Goal: Information Seeking & Learning: Check status

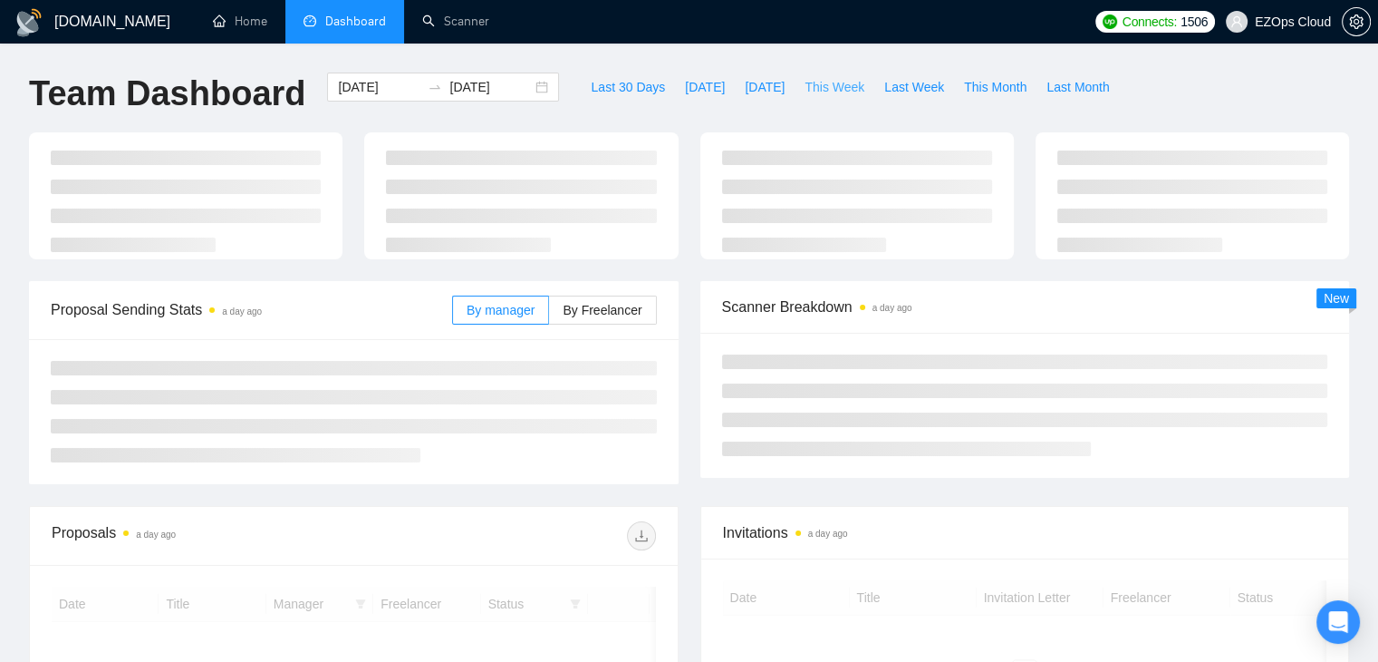
click at [825, 98] on button "This Week" at bounding box center [835, 87] width 80 height 29
type input "[DATE]"
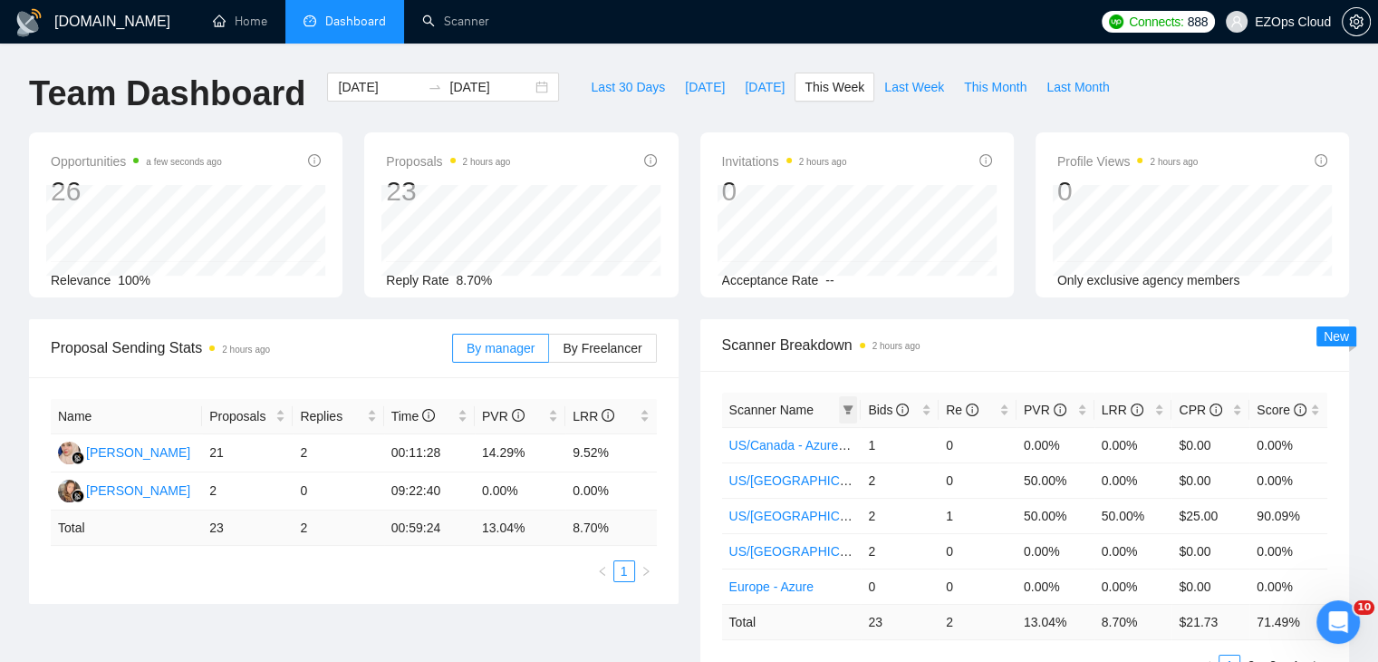
click at [848, 410] on icon "filter" at bounding box center [849, 409] width 10 height 9
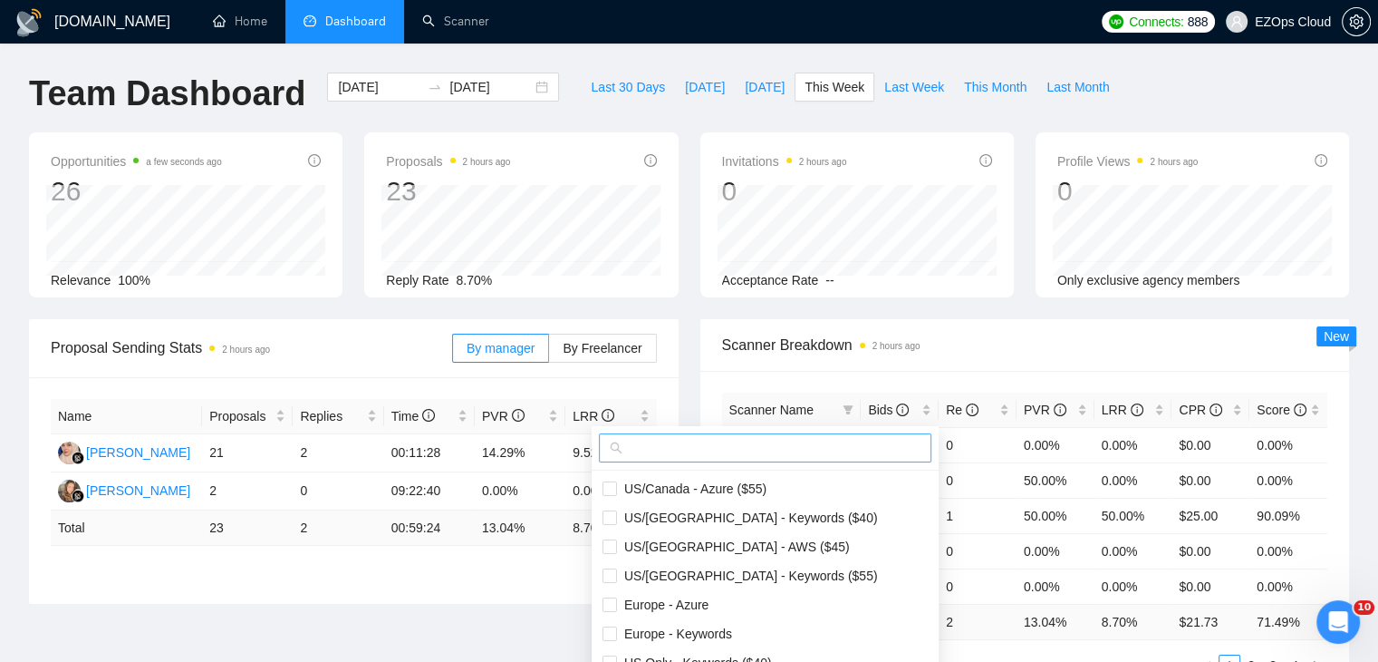
click at [758, 438] on input "text" at bounding box center [773, 448] width 295 height 20
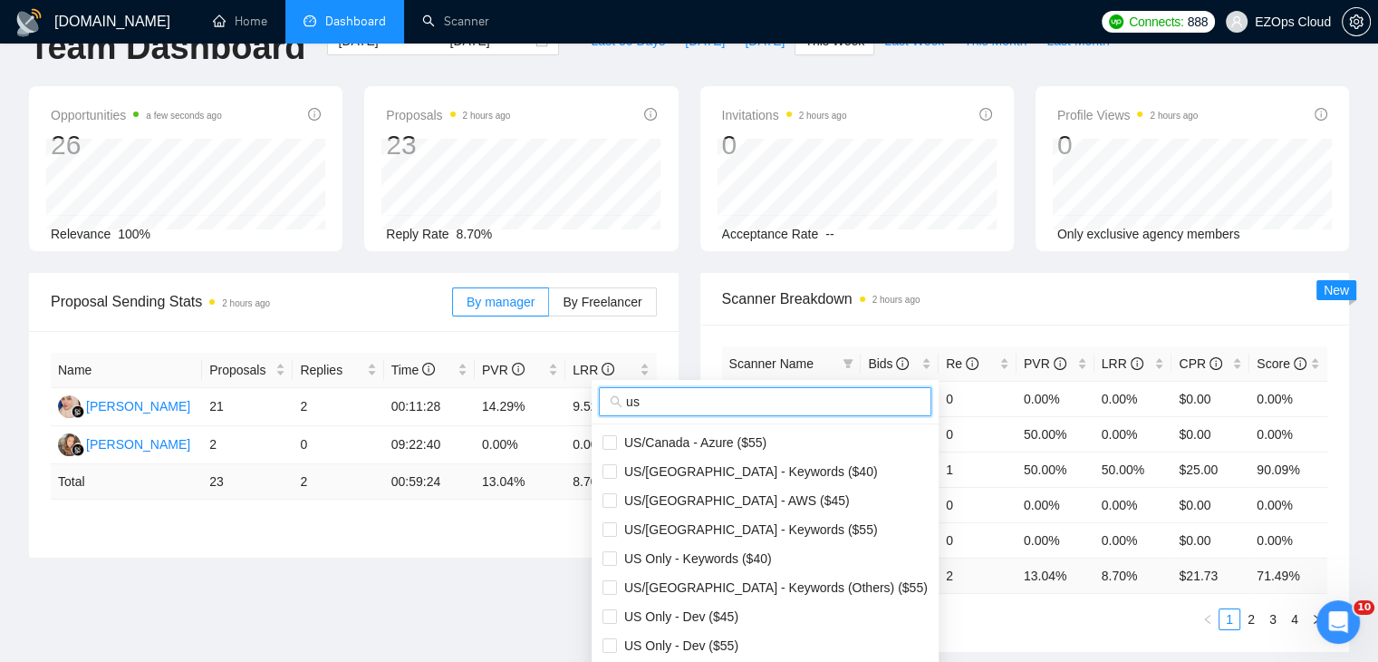
scroll to position [91, 0]
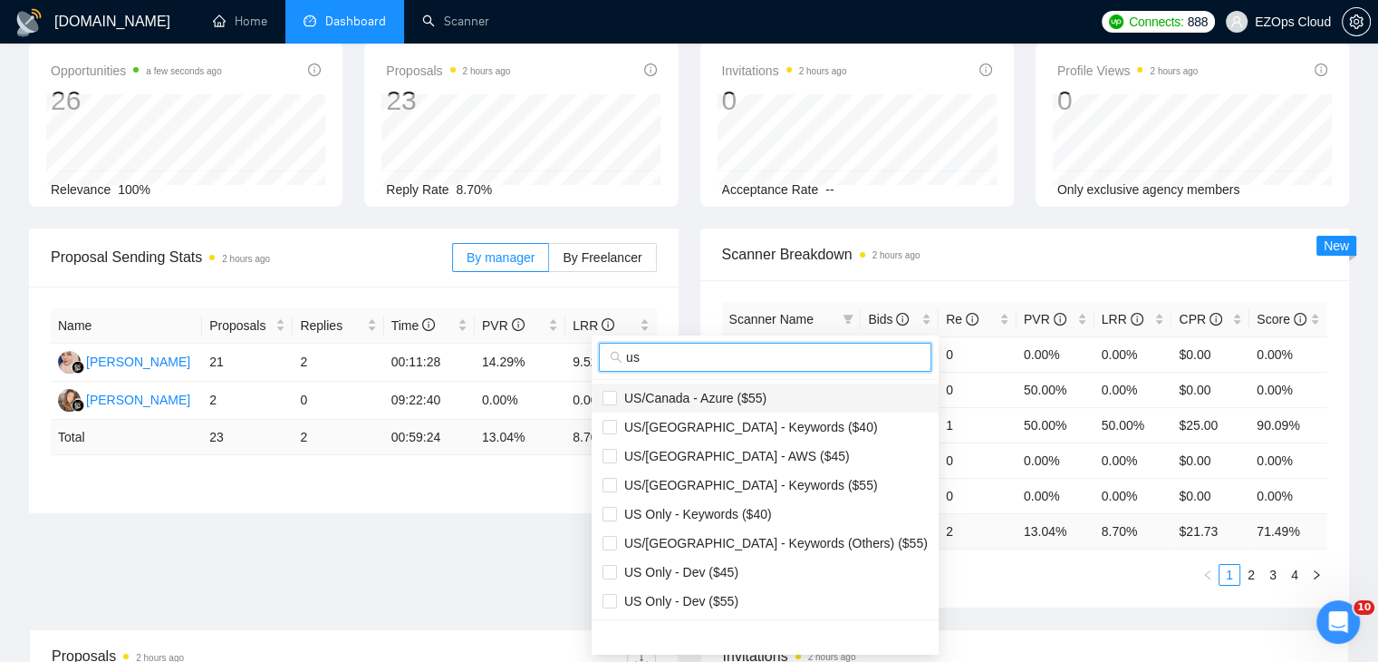
type input "us"
click at [728, 393] on span "US/Canada - Azure ($55)" at bounding box center [692, 398] width 150 height 15
checkbox input "true"
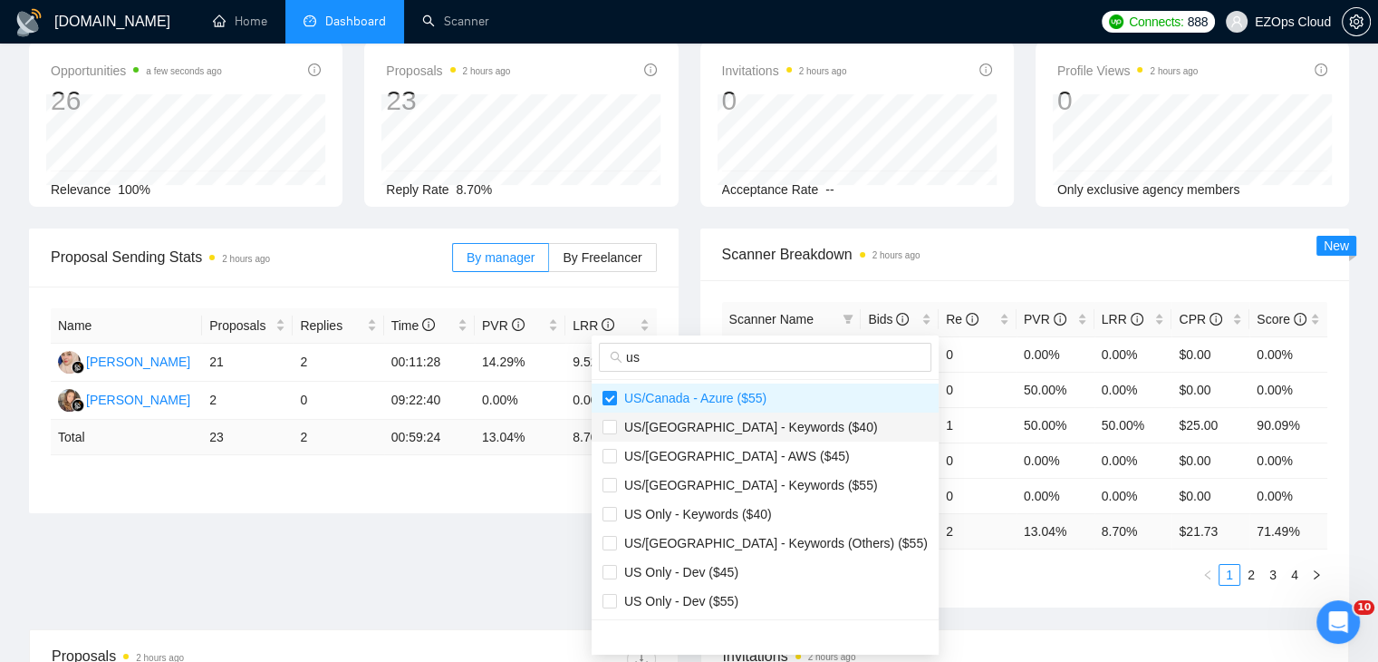
click at [749, 429] on span "US/[GEOGRAPHIC_DATA] - Keywords ($40)" at bounding box center [747, 427] width 261 height 15
checkbox input "true"
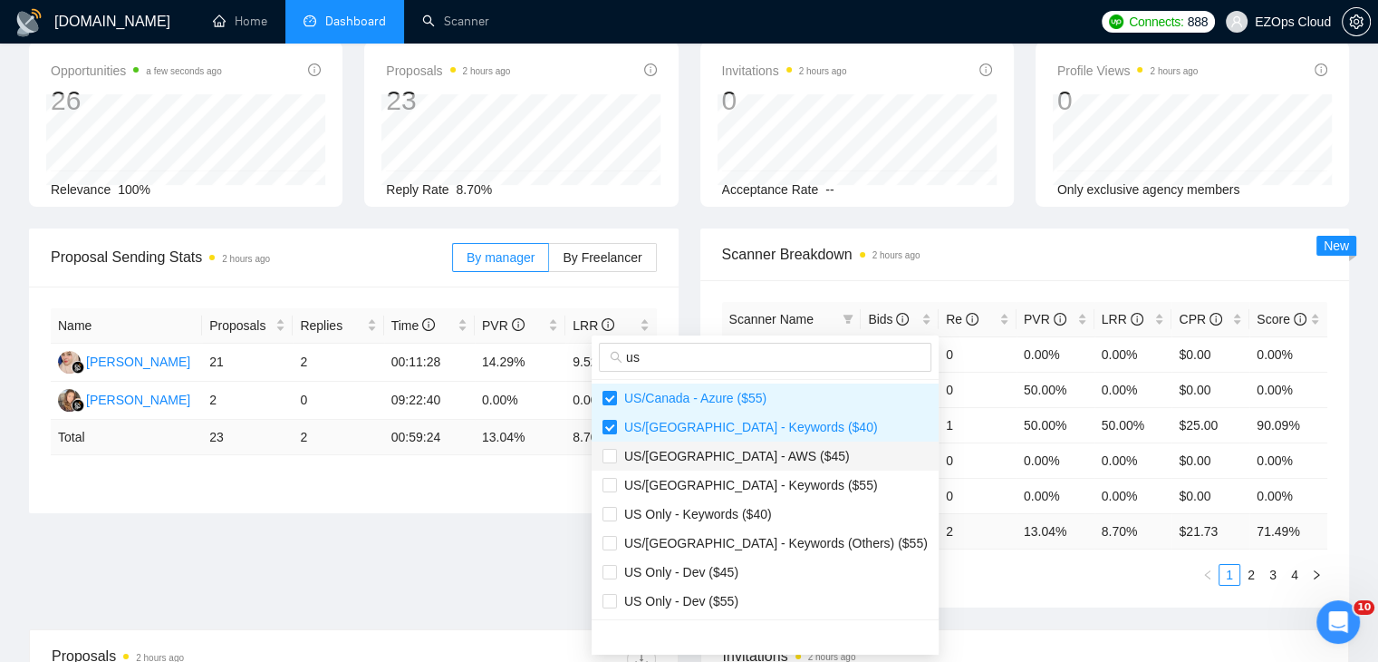
click at [750, 459] on span "US/[GEOGRAPHIC_DATA] - AWS ($45)" at bounding box center [733, 456] width 233 height 15
checkbox input "true"
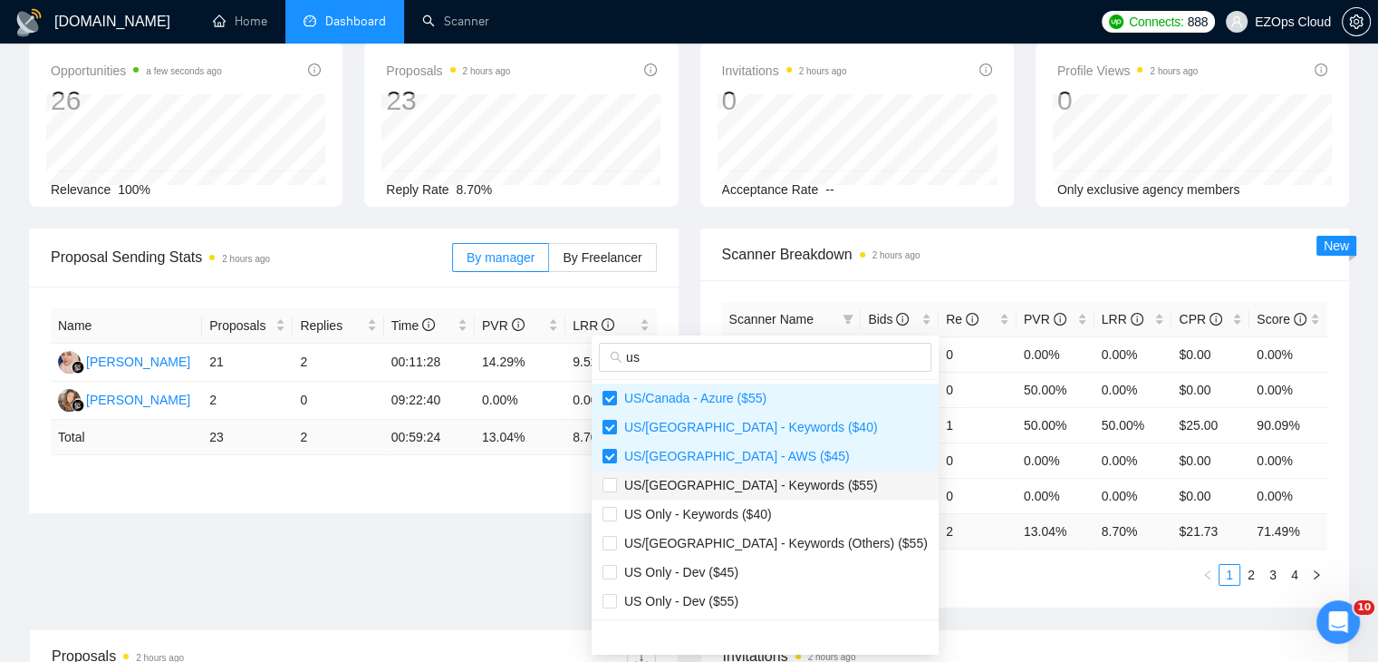
click at [755, 484] on span "US/[GEOGRAPHIC_DATA] - Keywords ($55)" at bounding box center [747, 485] width 261 height 15
checkbox input "true"
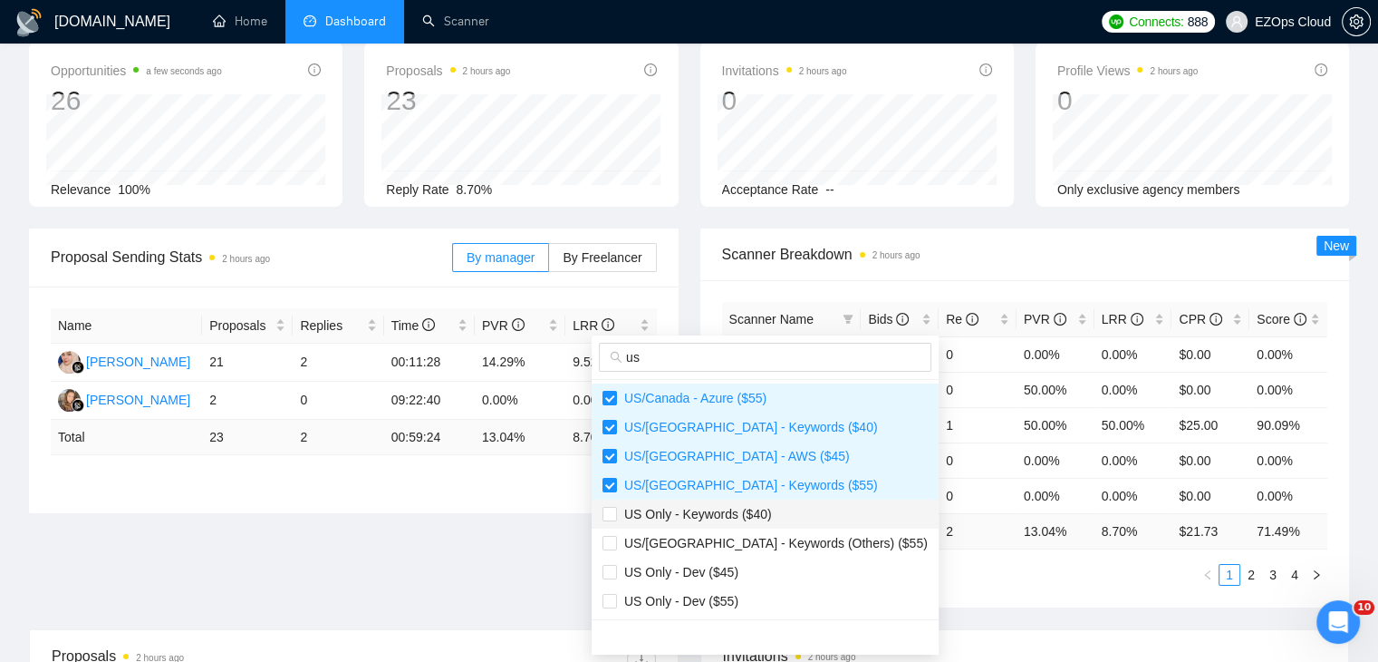
click at [758, 508] on span "US Only - Keywords ($40)" at bounding box center [694, 514] width 155 height 15
checkbox input "true"
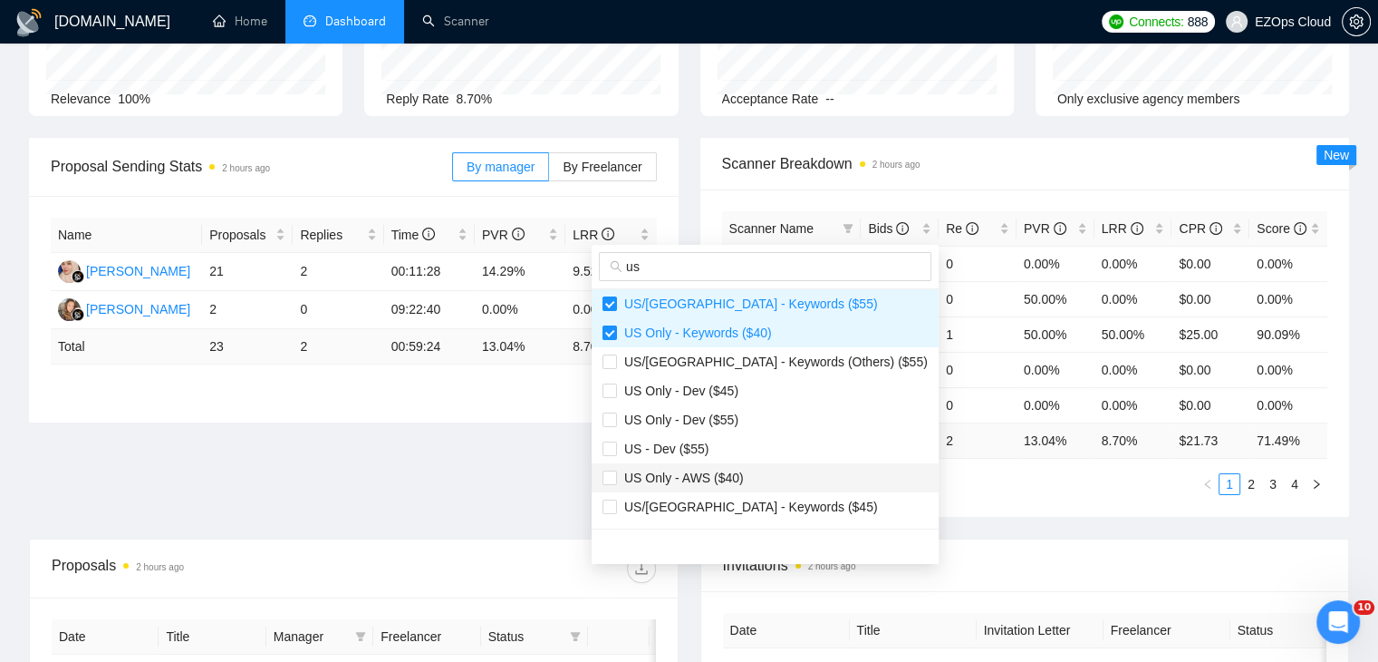
click at [737, 474] on span "US Only - AWS ($40)" at bounding box center [680, 477] width 127 height 15
checkbox input "true"
click at [756, 495] on li "US/[GEOGRAPHIC_DATA] - Keywords ($45)" at bounding box center [765, 506] width 347 height 29
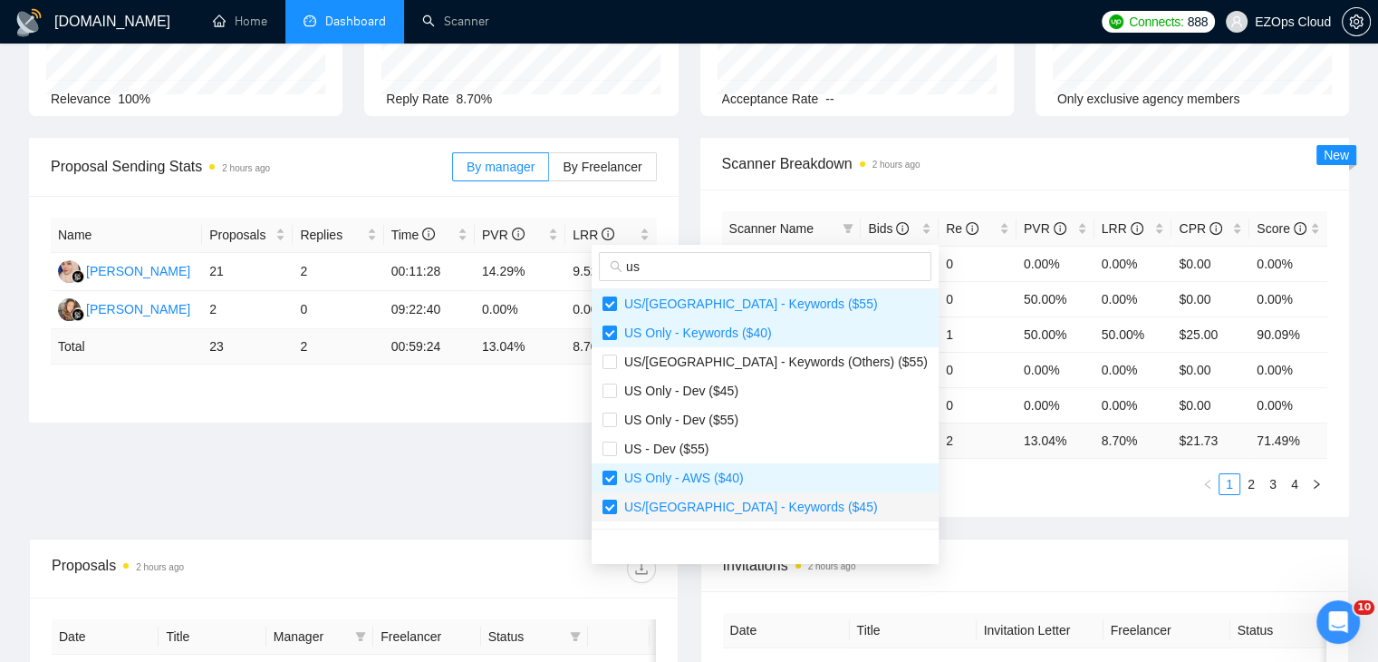
checkbox input "true"
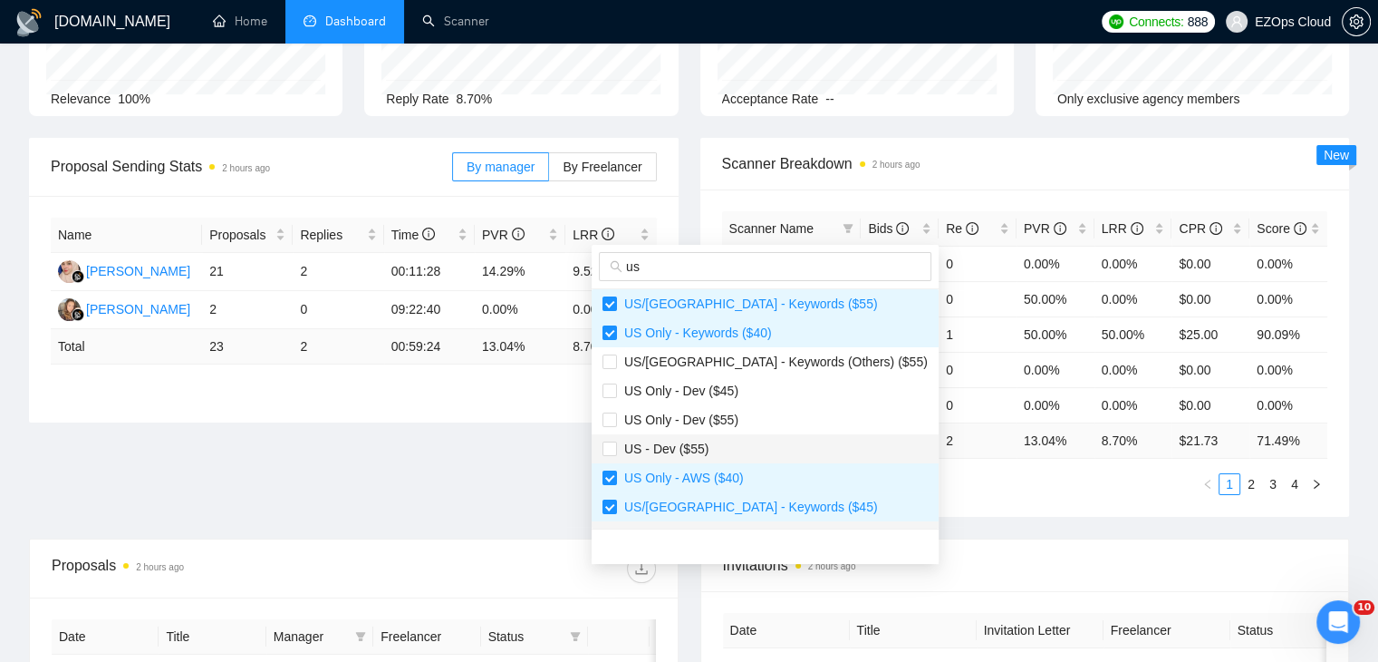
scroll to position [174, 0]
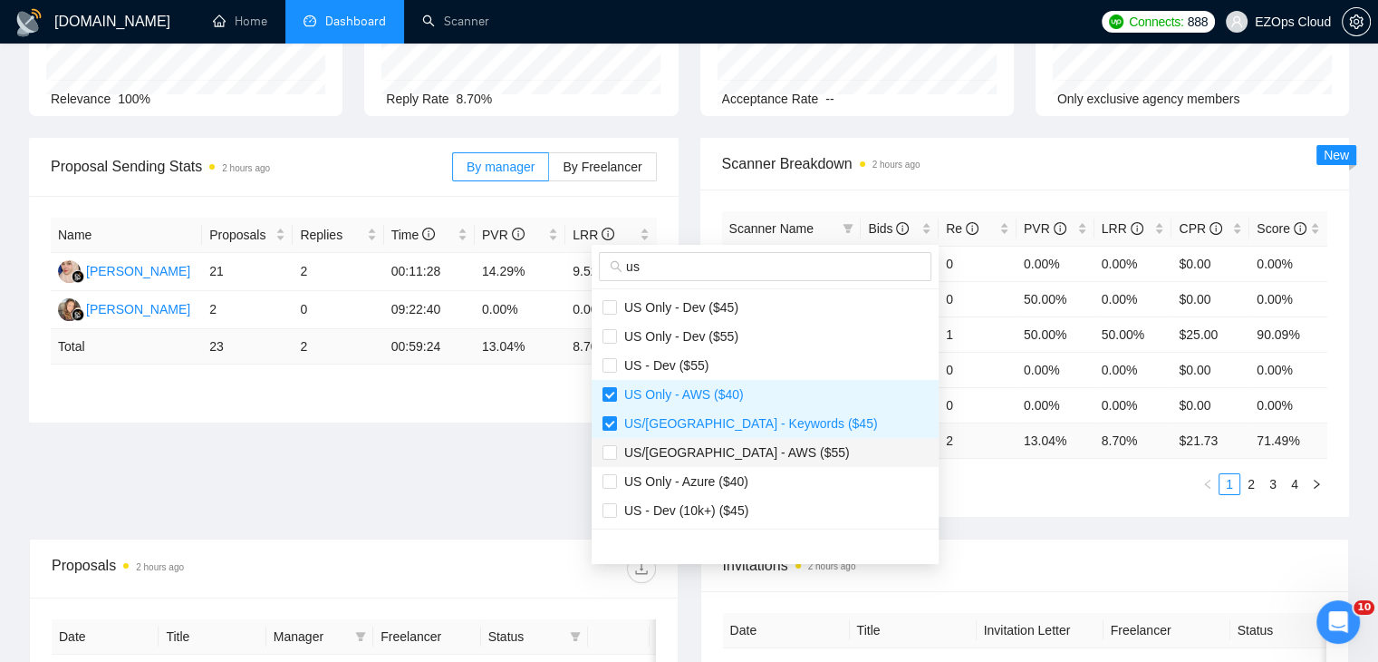
click at [767, 447] on span "US/[GEOGRAPHIC_DATA] - AWS ($55)" at bounding box center [765, 452] width 325 height 20
checkbox input "true"
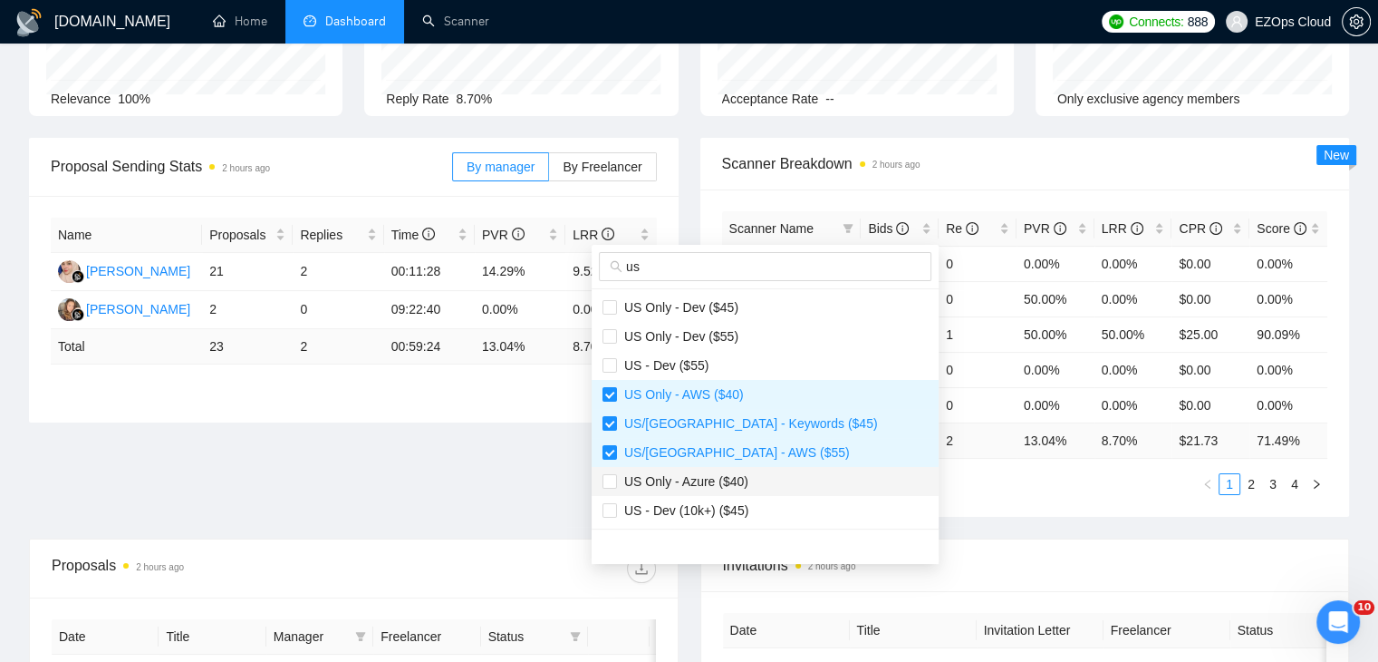
click at [767, 478] on span "US Only - Azure ($40)" at bounding box center [765, 481] width 325 height 20
checkbox input "true"
click at [966, 501] on div "Scanner Name Bids Re PVR LRR CPR Score [GEOGRAPHIC_DATA]/[GEOGRAPHIC_DATA] - Az…" at bounding box center [1026, 352] width 650 height 327
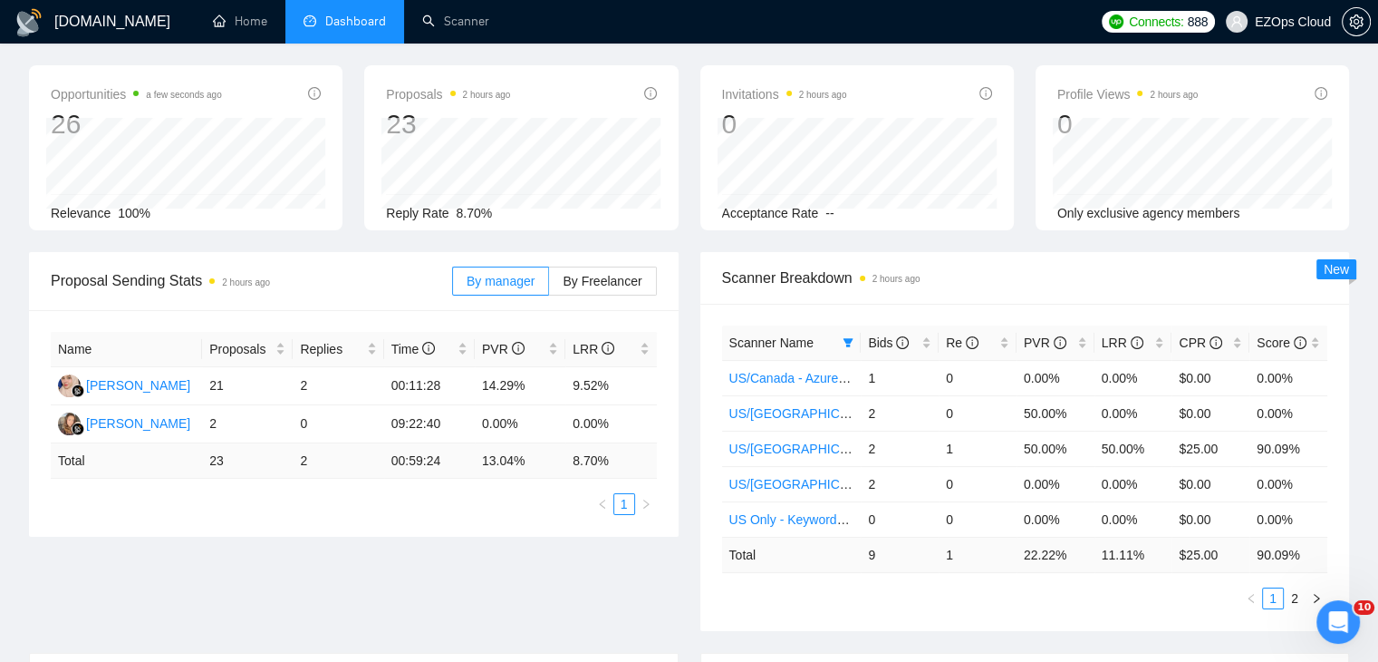
scroll to position [0, 0]
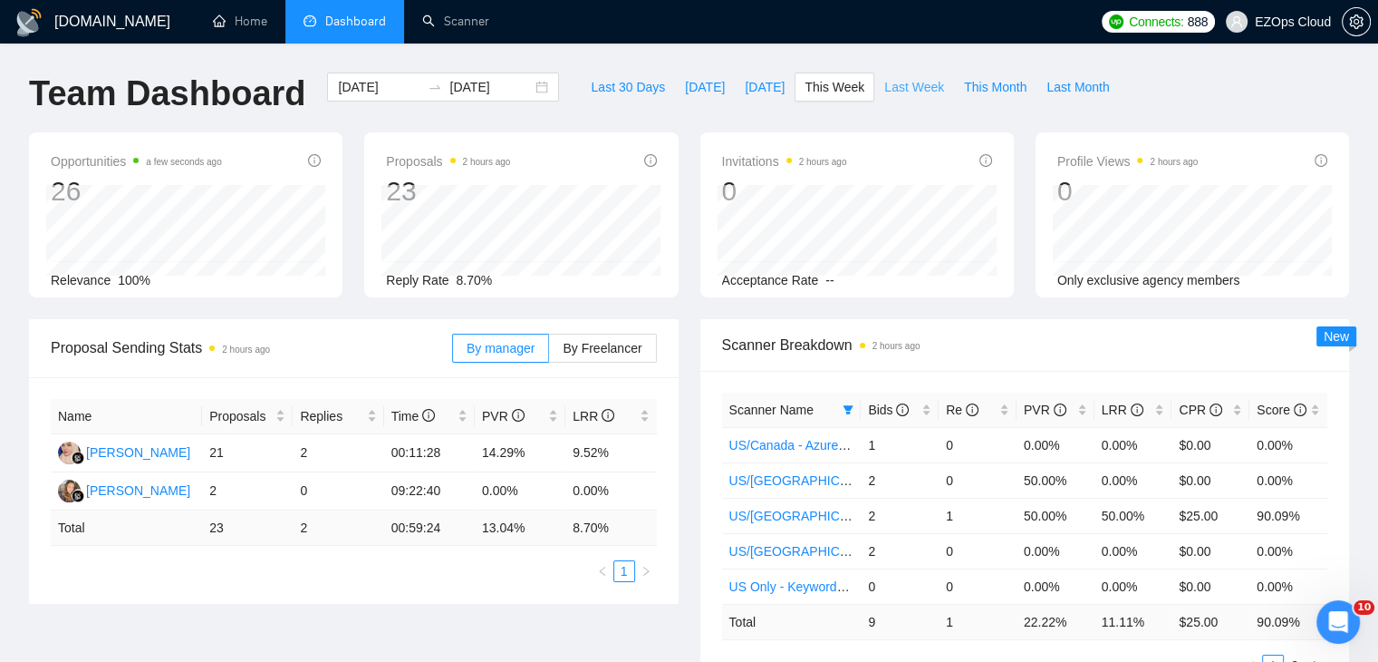
click at [913, 99] on button "Last Week" at bounding box center [915, 87] width 80 height 29
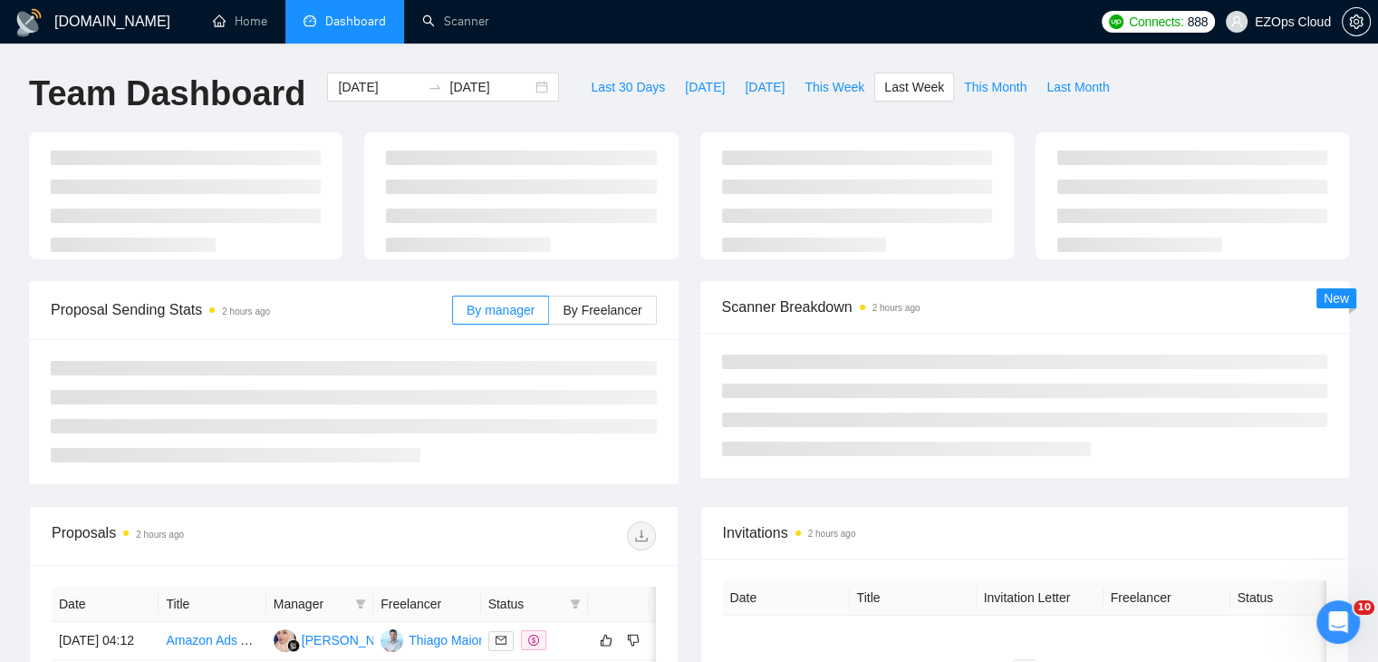
type input "[DATE]"
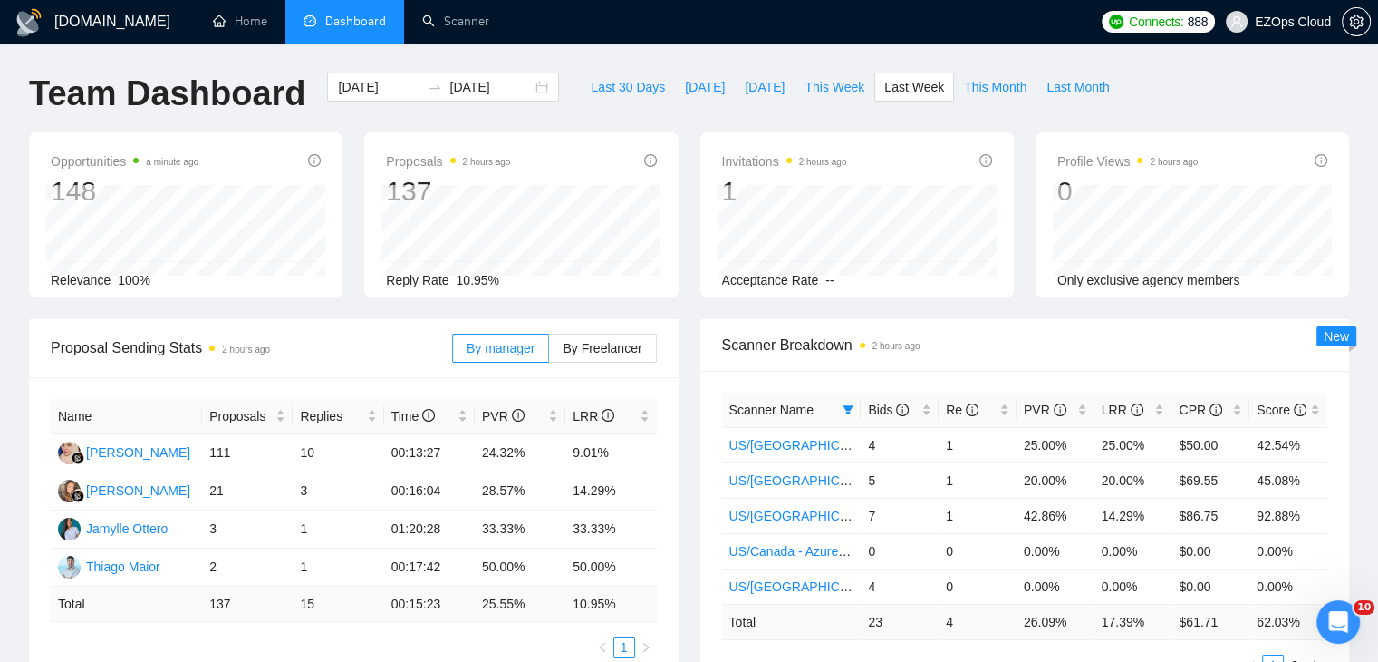
click at [858, 411] on th "Scanner Name" at bounding box center [792, 409] width 140 height 35
click at [849, 411] on icon "filter" at bounding box center [848, 409] width 11 height 11
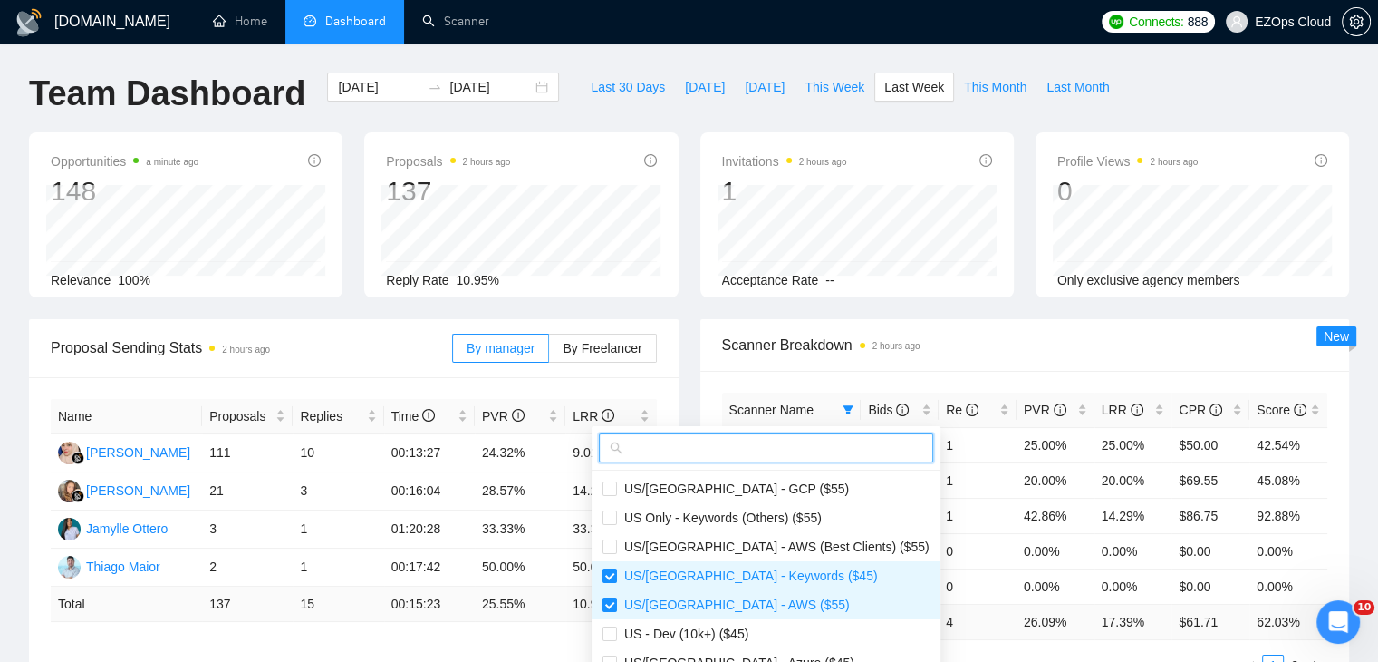
click at [735, 438] on input "text" at bounding box center [774, 448] width 296 height 20
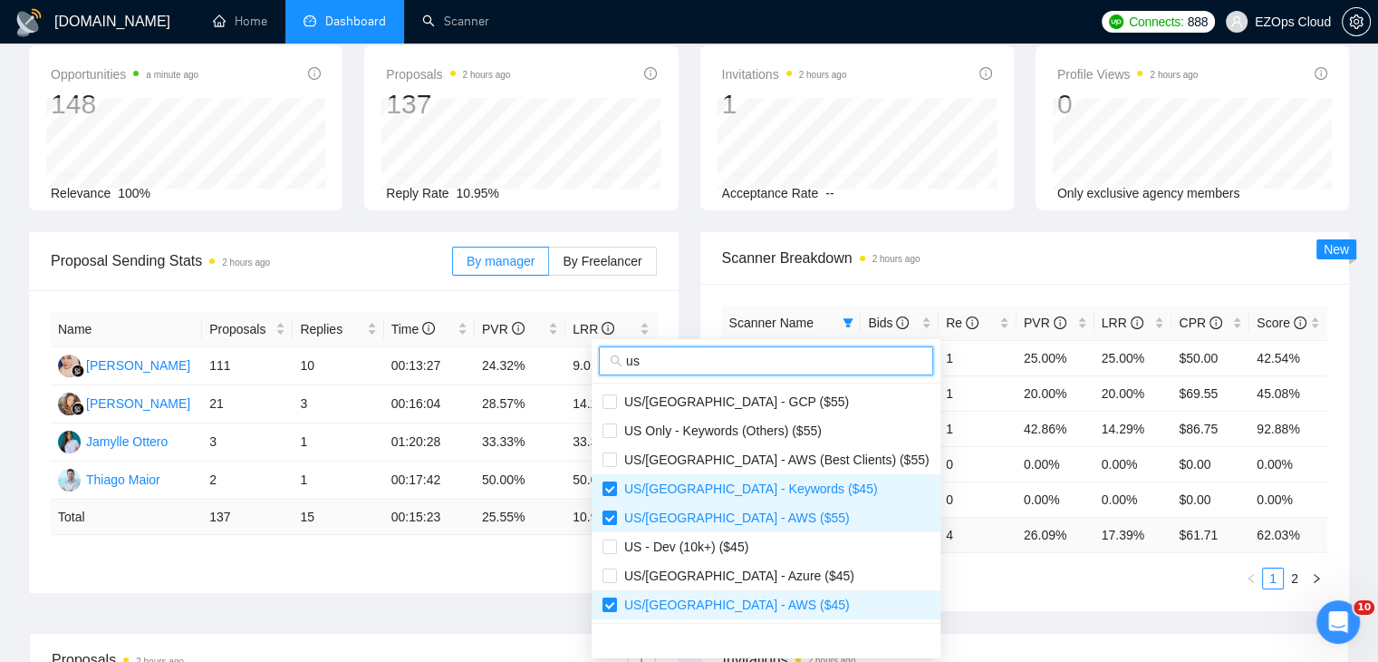
scroll to position [91, 0]
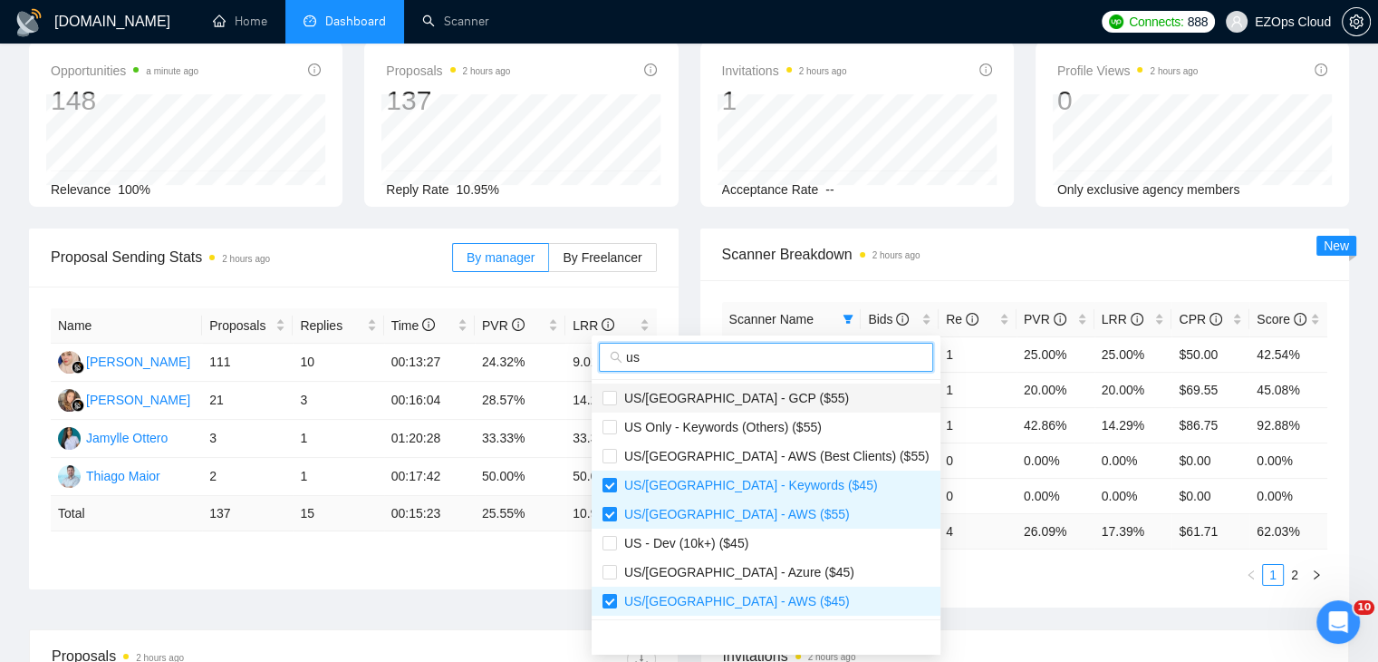
type input "us"
click at [736, 398] on span "US/[GEOGRAPHIC_DATA] - GCP ($55)" at bounding box center [733, 398] width 232 height 15
checkbox input "true"
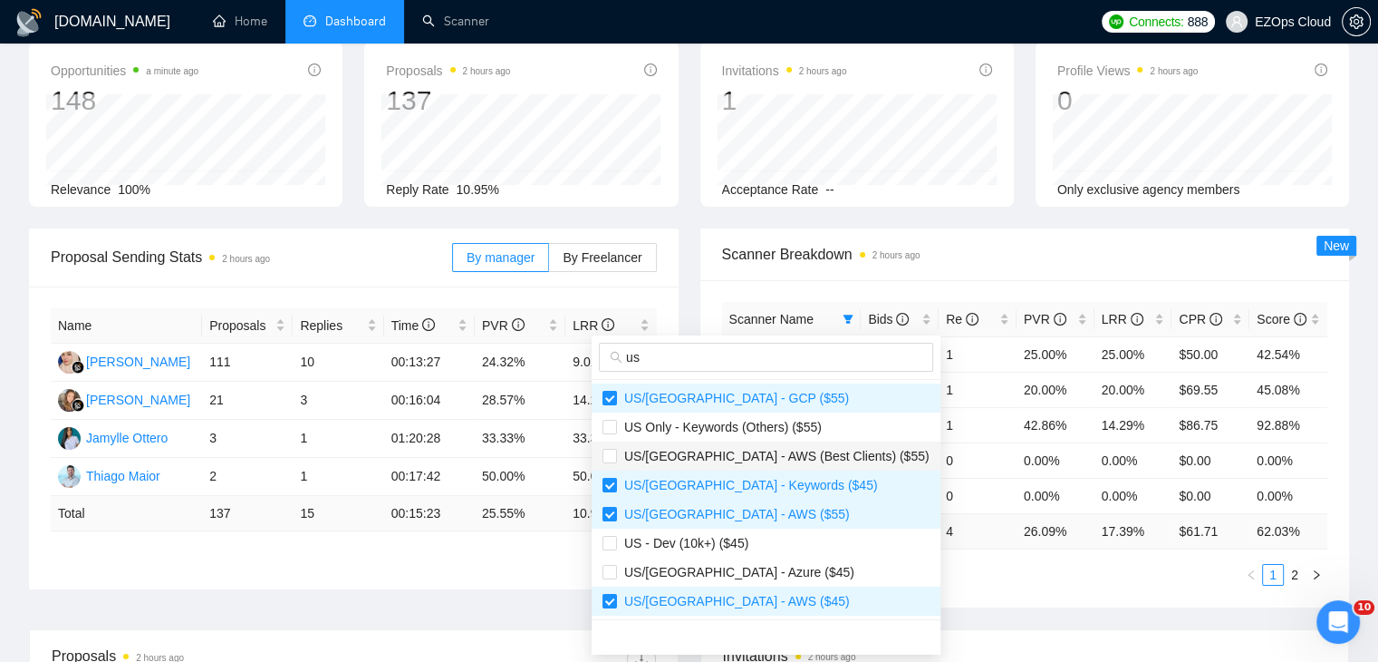
drag, startPoint x: 772, startPoint y: 450, endPoint x: 774, endPoint y: 460, distance: 10.1
click at [772, 451] on span "US/[GEOGRAPHIC_DATA] - AWS (Best Clients) ($55)" at bounding box center [773, 456] width 313 height 15
checkbox input "true"
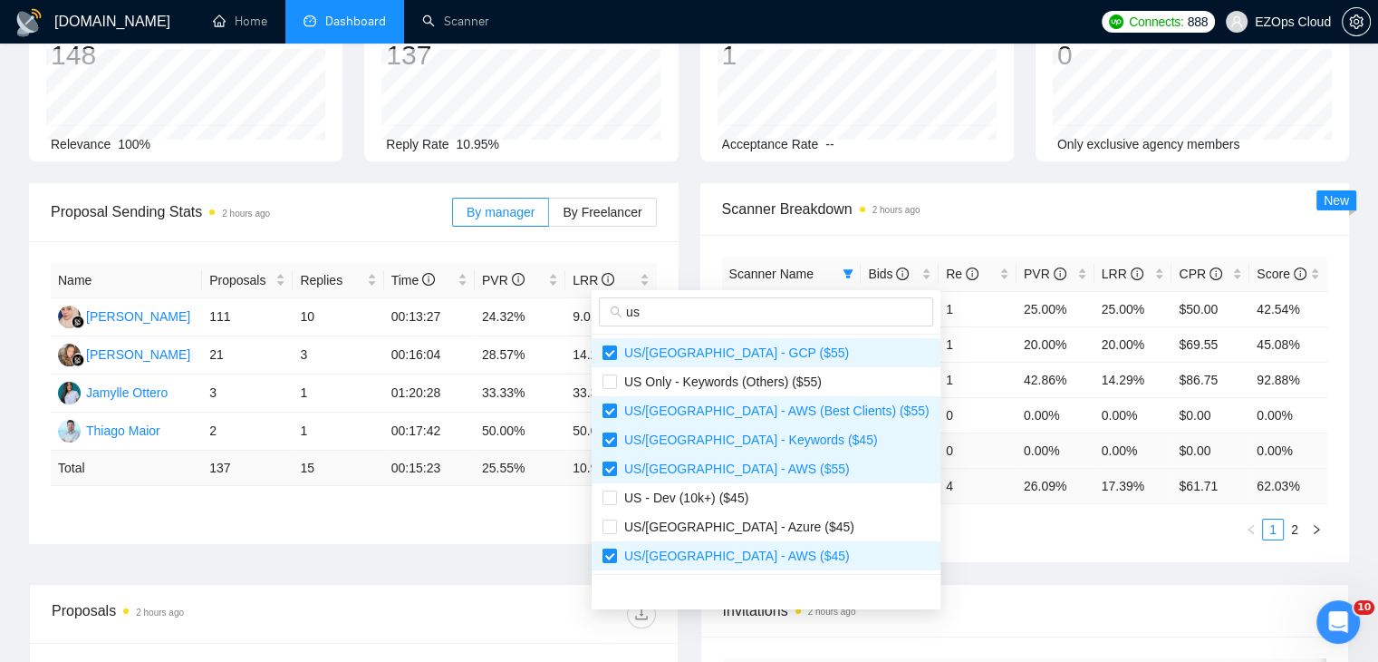
scroll to position [181, 0]
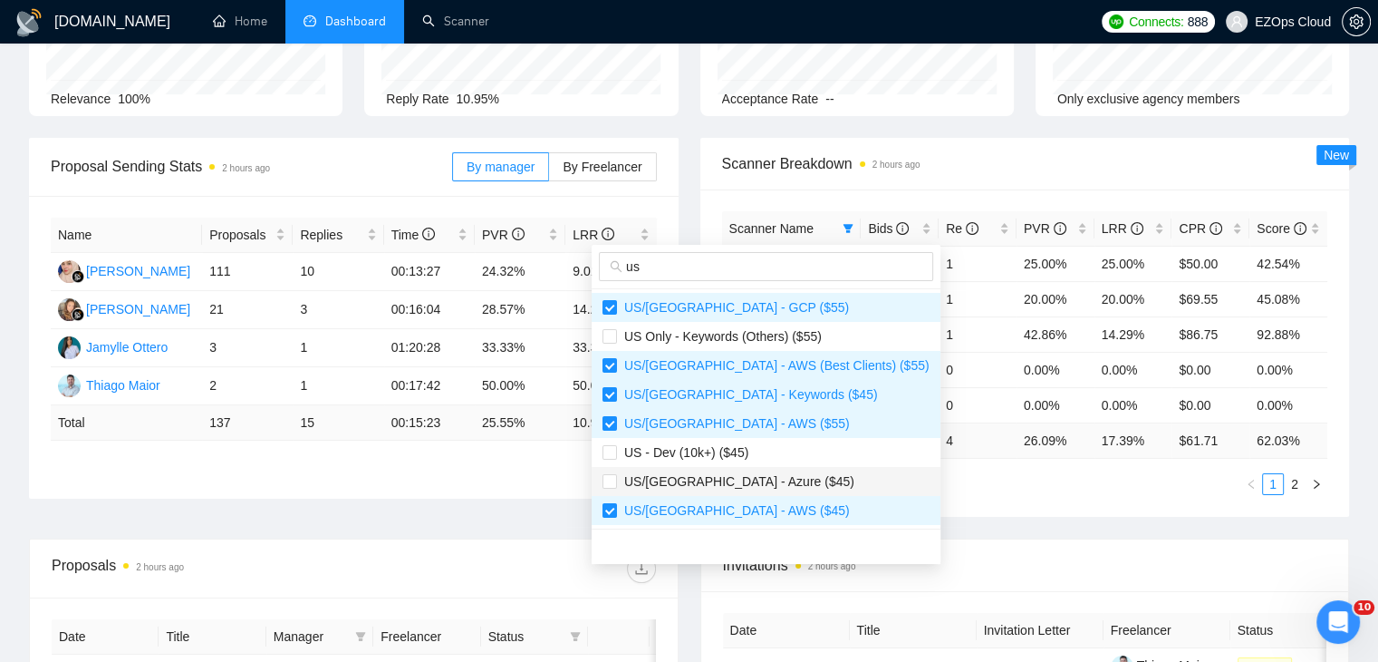
click at [789, 481] on span "US/[GEOGRAPHIC_DATA] - Azure ($45)" at bounding box center [766, 481] width 327 height 20
checkbox input "true"
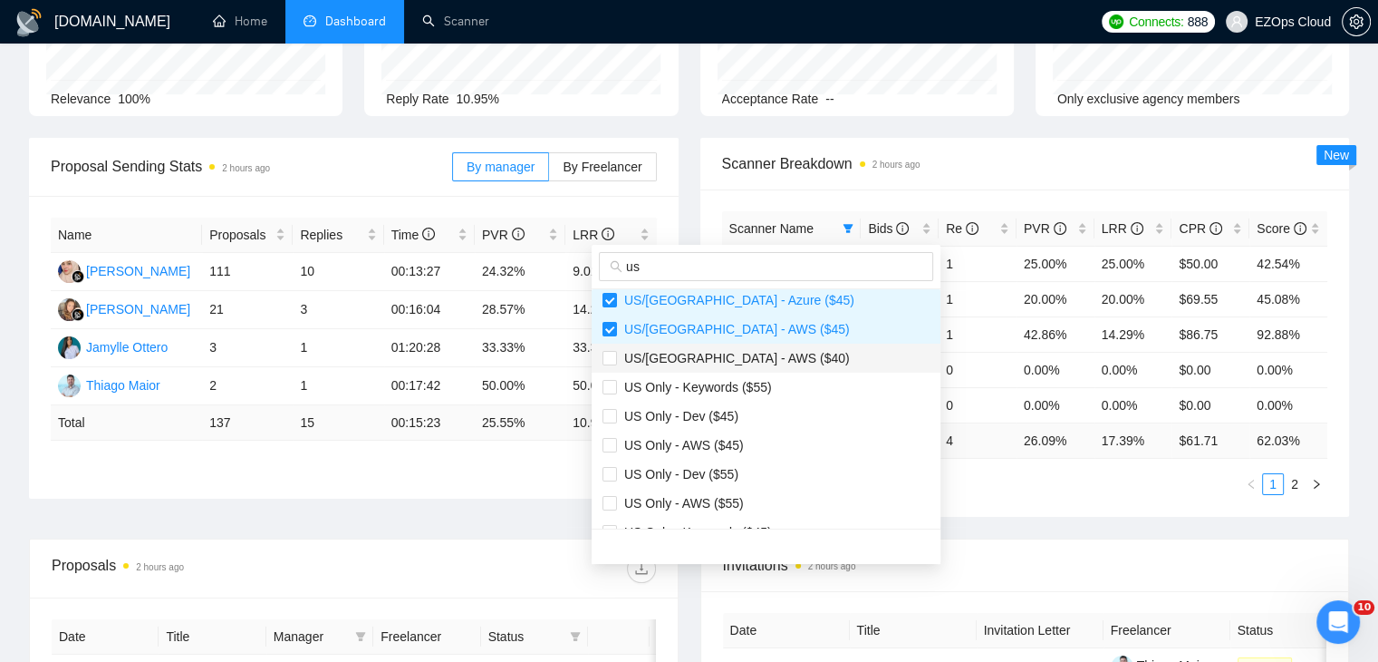
click at [737, 363] on span "US/[GEOGRAPHIC_DATA] - AWS ($40)" at bounding box center [733, 358] width 233 height 15
checkbox input "true"
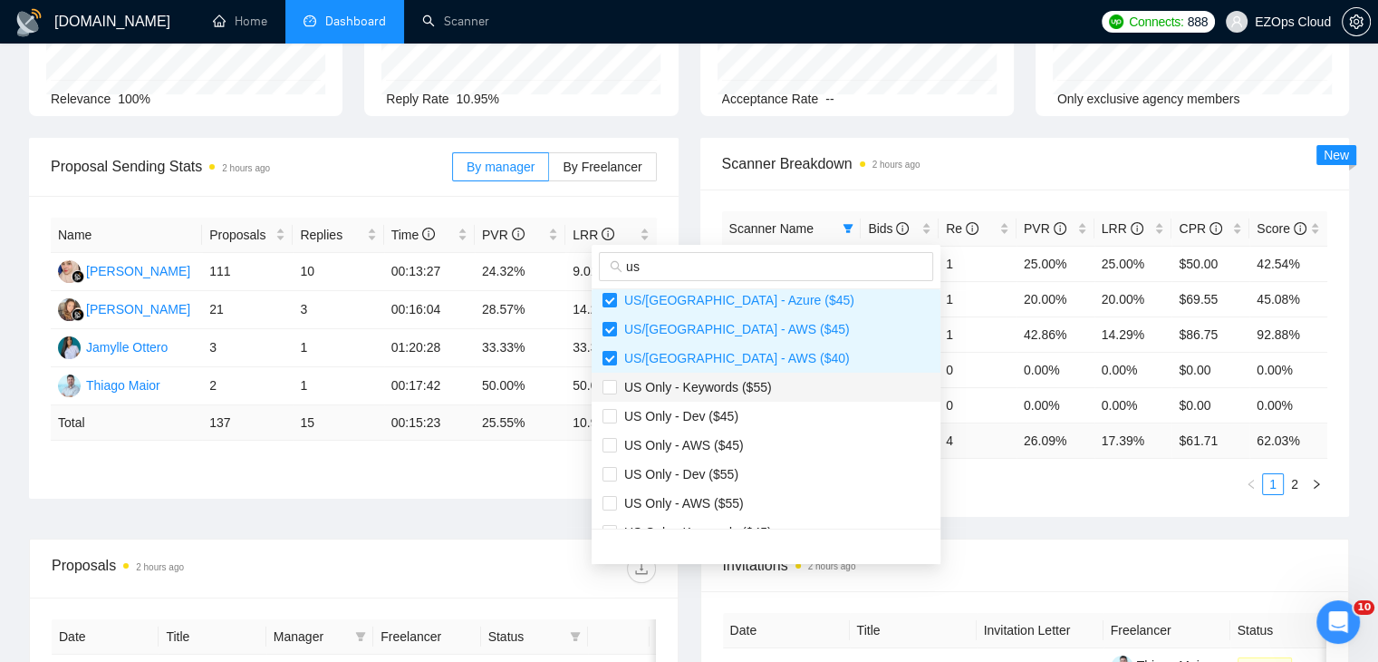
click at [748, 392] on span "US Only - Keywords ($55)" at bounding box center [694, 387] width 155 height 15
checkbox input "true"
click at [723, 441] on span "US Only - AWS ($45)" at bounding box center [680, 445] width 127 height 15
checkbox input "true"
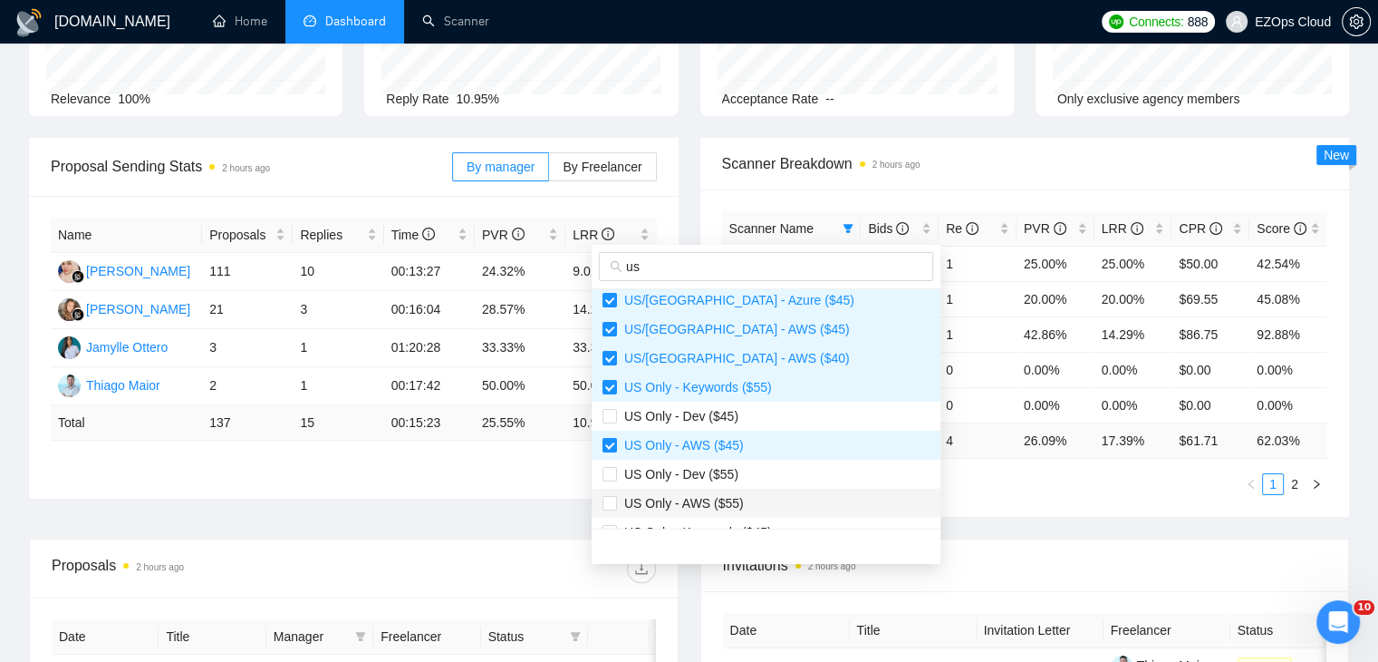
click at [759, 503] on span "US Only - AWS ($55)" at bounding box center [766, 503] width 327 height 20
checkbox input "true"
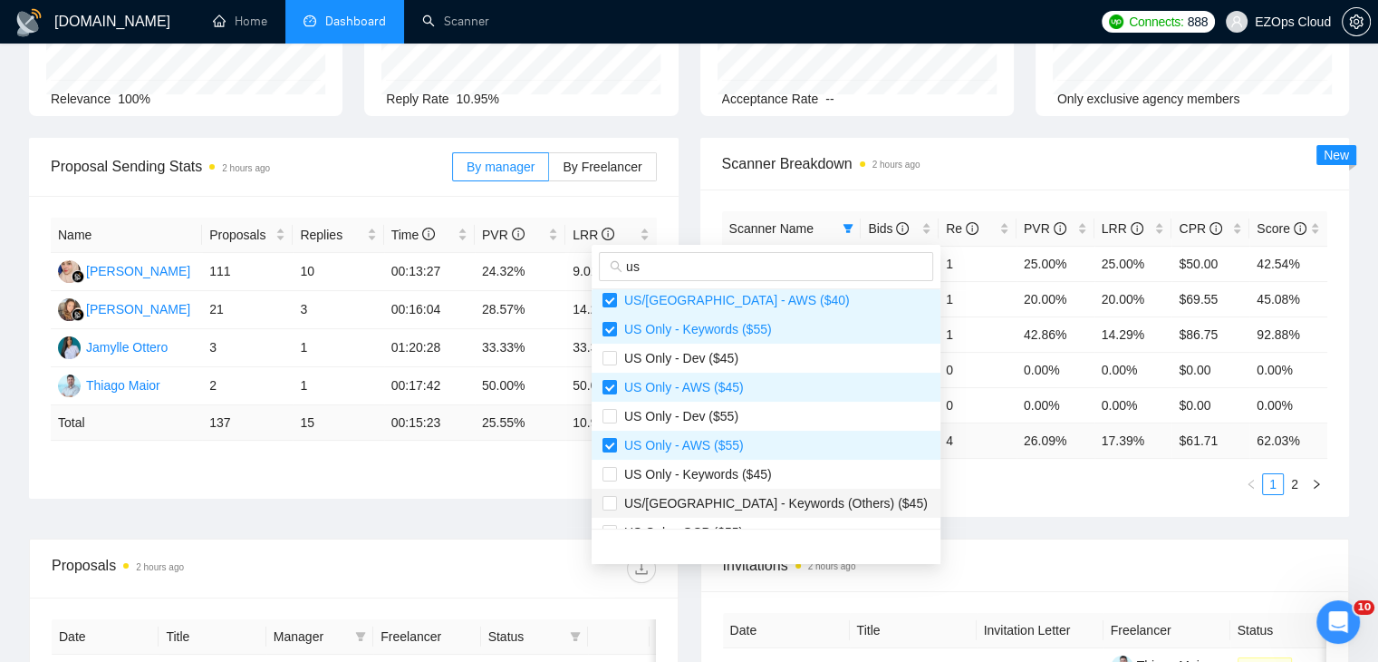
scroll to position [272, 0]
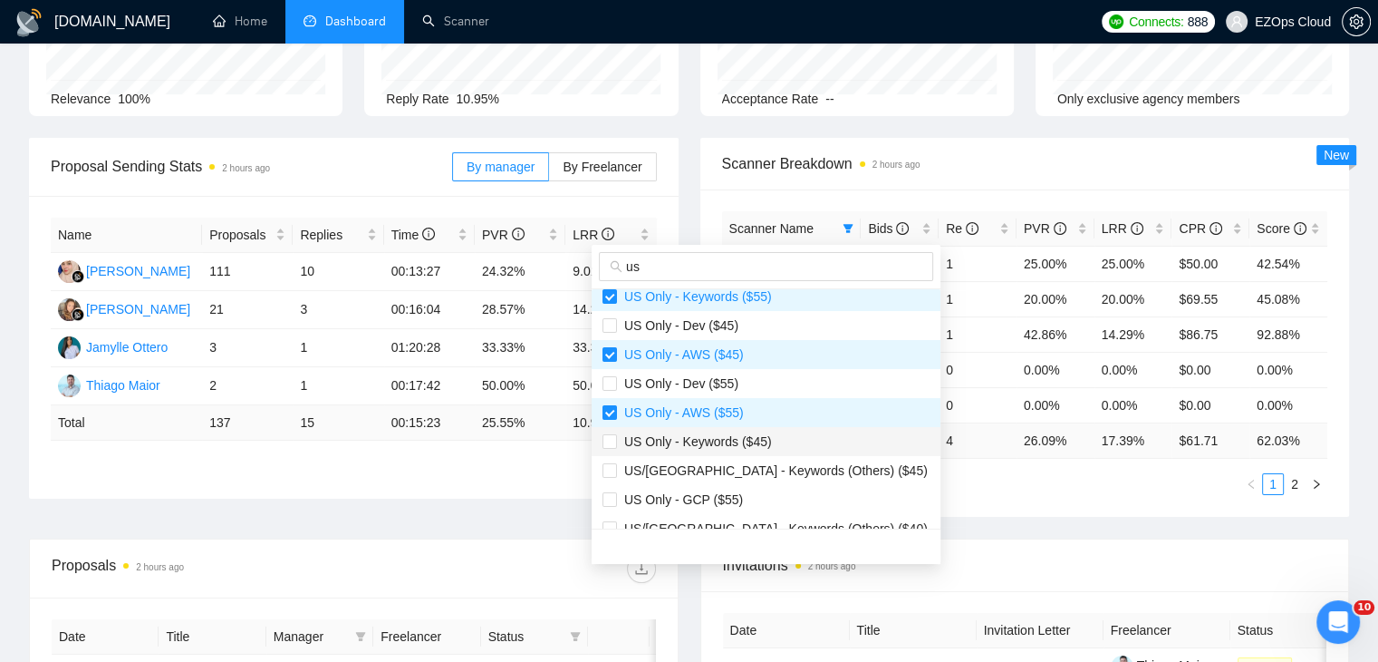
click at [761, 446] on span "US Only - Keywords ($45)" at bounding box center [694, 441] width 155 height 15
checkbox input "true"
click at [765, 495] on span "US Only - GCP ($55)" at bounding box center [766, 499] width 327 height 20
checkbox input "true"
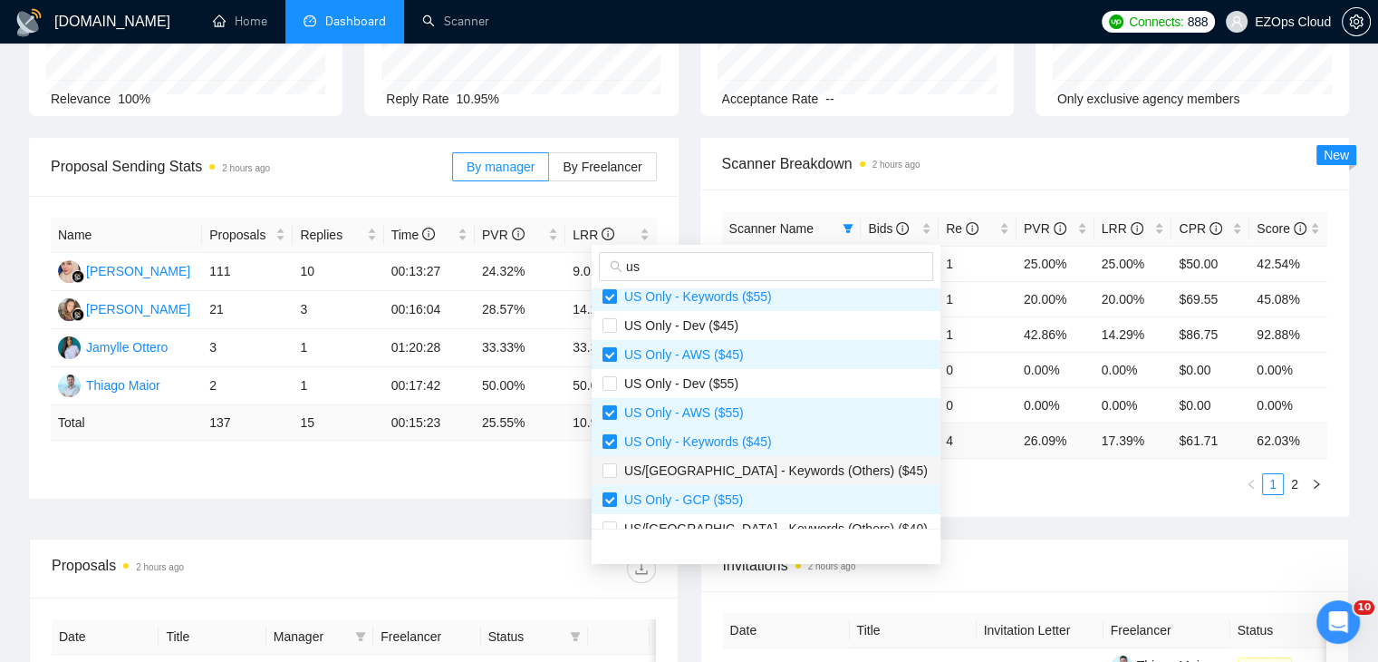
scroll to position [363, 0]
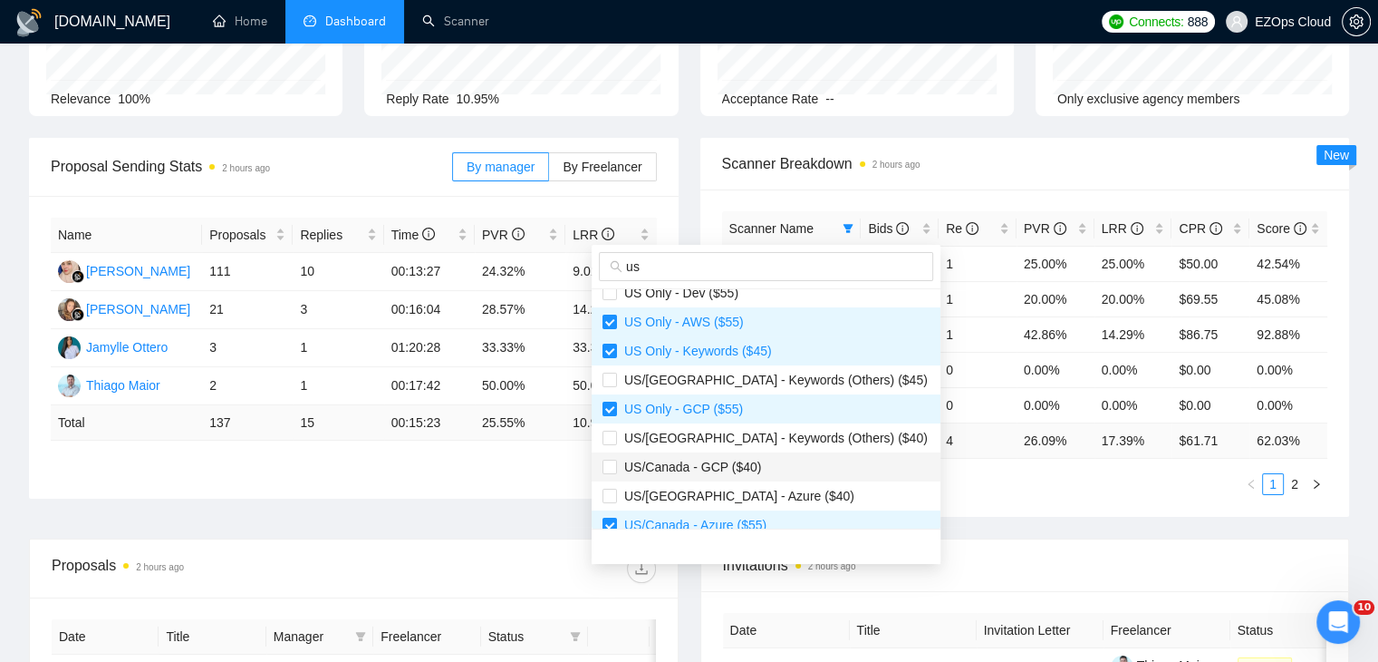
click at [759, 464] on span "US/Canada - GCP ($40)" at bounding box center [766, 467] width 327 height 20
checkbox input "true"
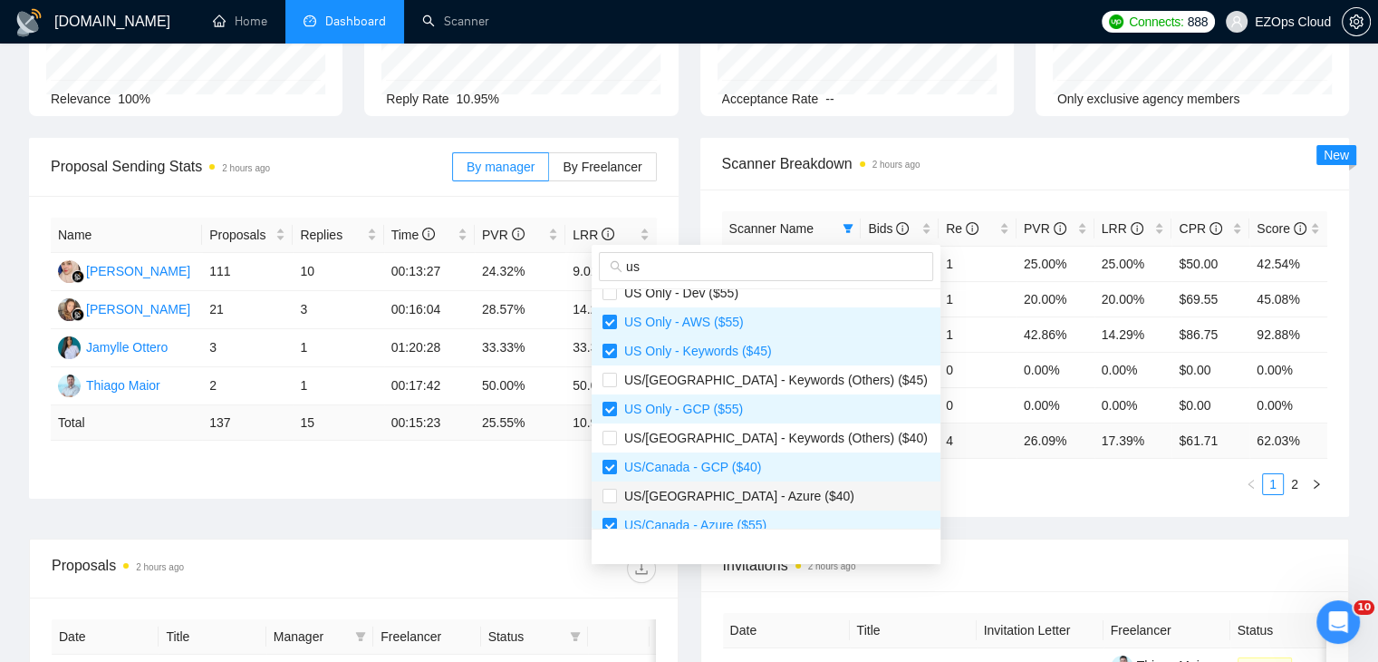
click at [766, 489] on span "US/[GEOGRAPHIC_DATA] - Azure ($40)" at bounding box center [766, 496] width 327 height 20
checkbox input "true"
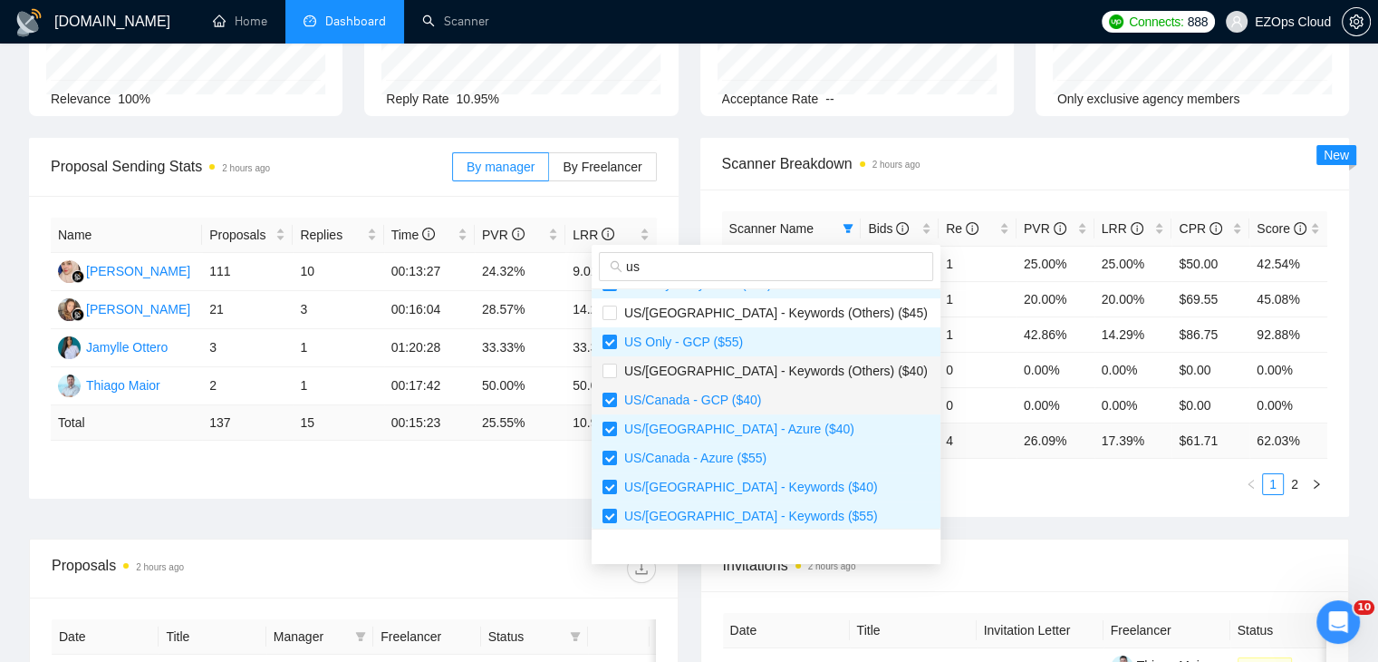
scroll to position [522, 0]
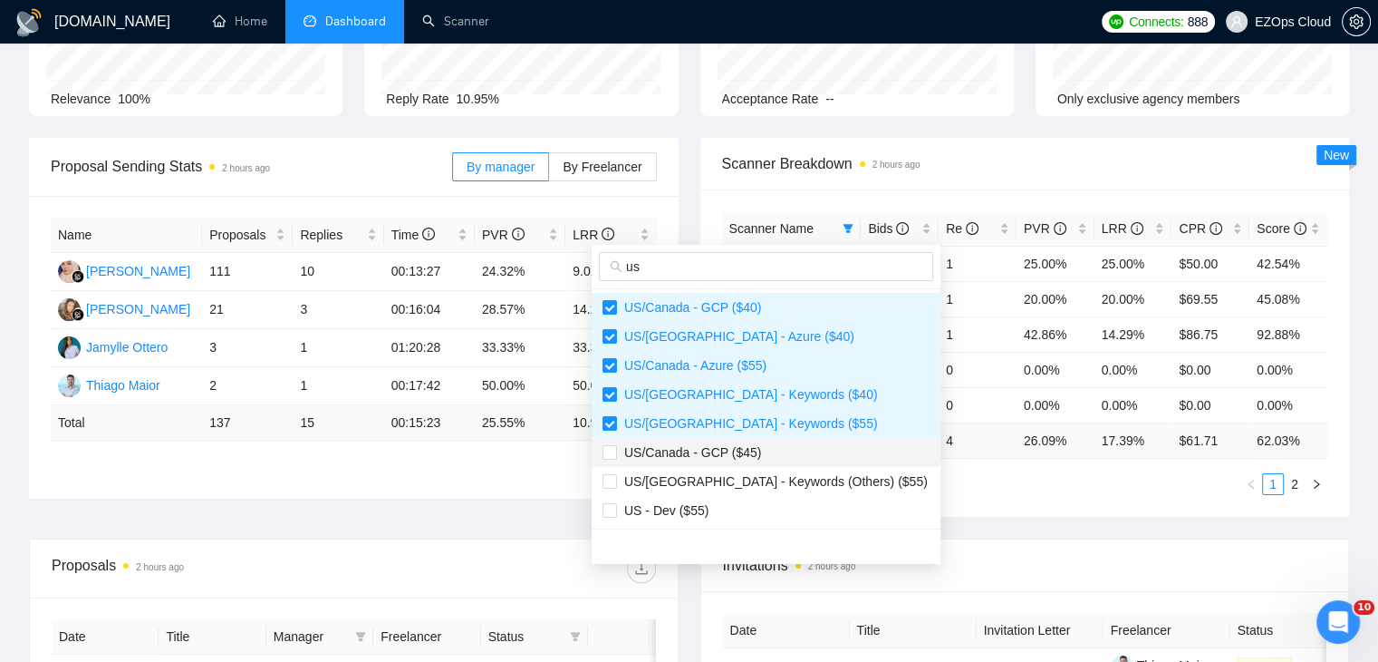
click at [771, 448] on span "US/Canada - GCP ($45)" at bounding box center [766, 452] width 327 height 20
checkbox input "true"
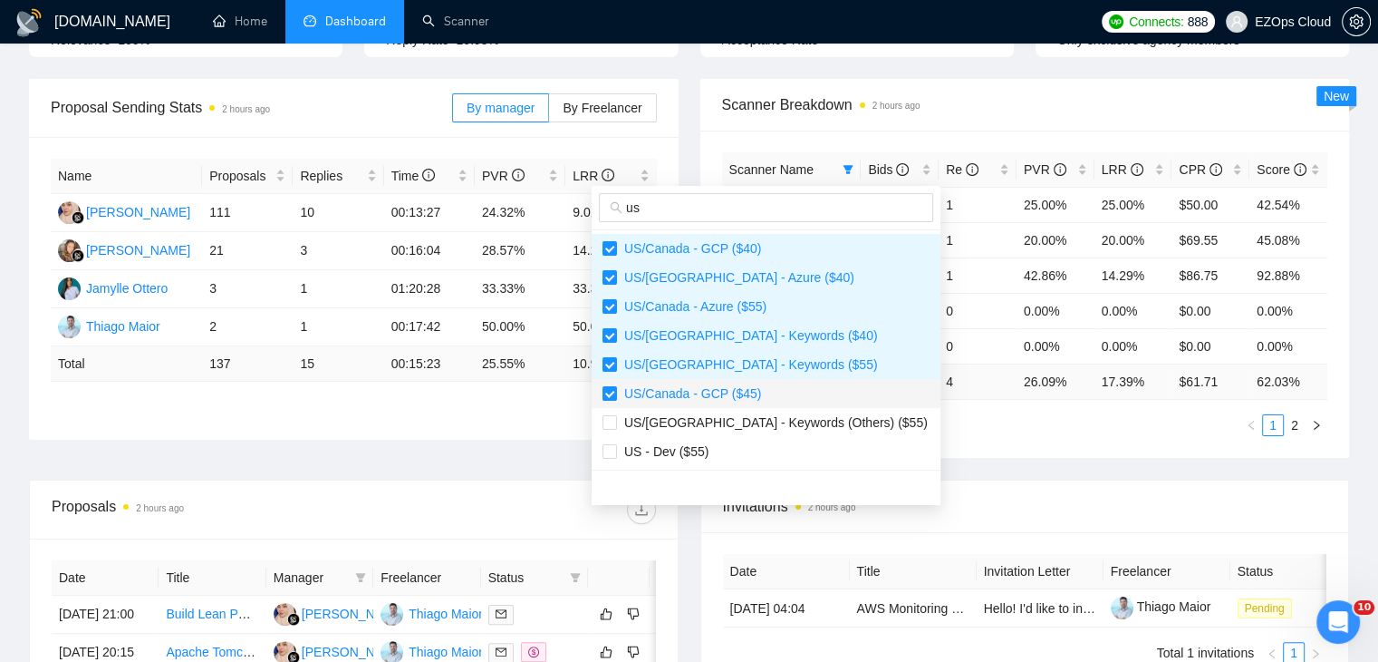
scroll to position [272, 0]
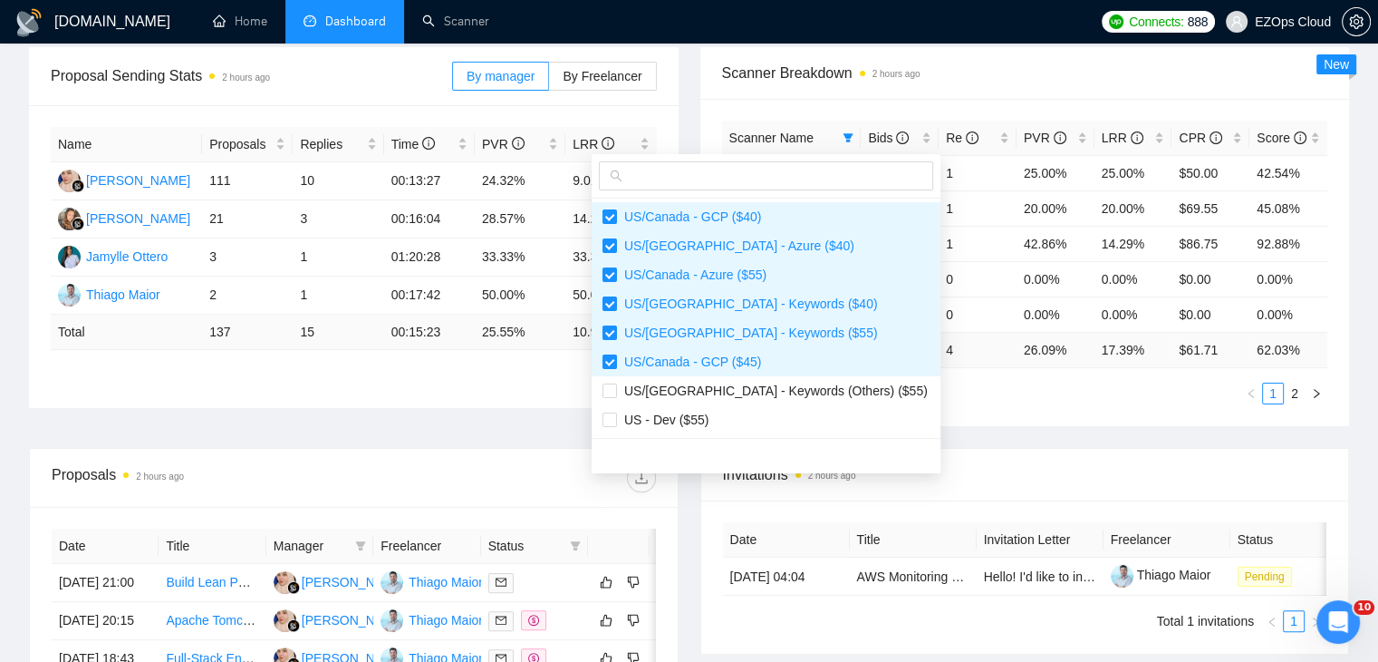
click at [933, 430] on div "Proposal Sending Stats 2 hours ago By manager By Freelancer Name Proposals Repl…" at bounding box center [689, 247] width 1342 height 401
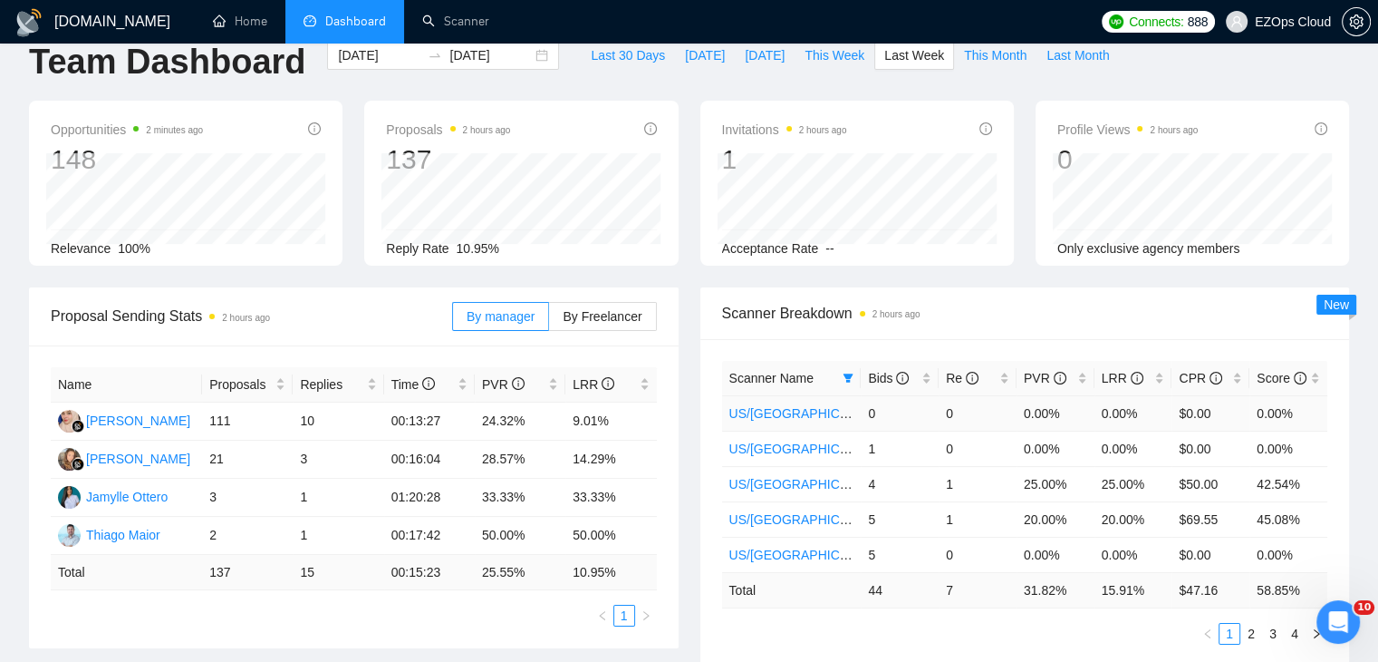
scroll to position [0, 0]
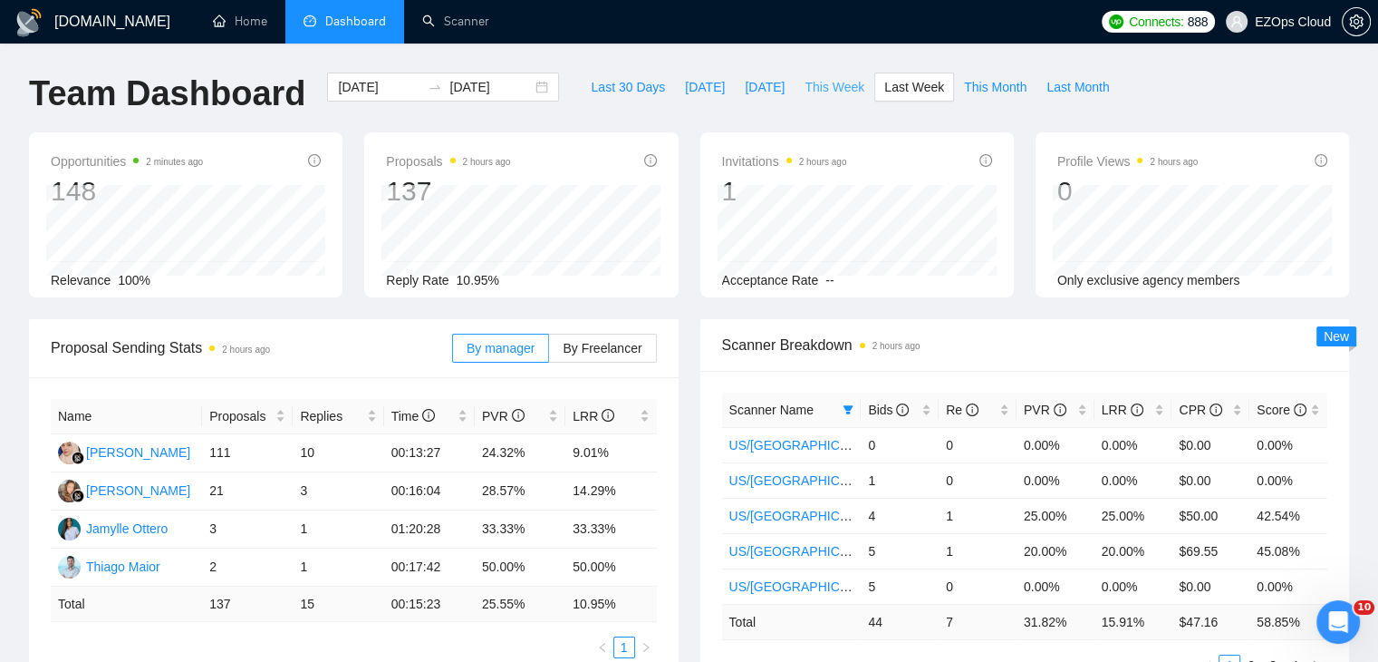
click at [838, 75] on button "This Week" at bounding box center [835, 87] width 80 height 29
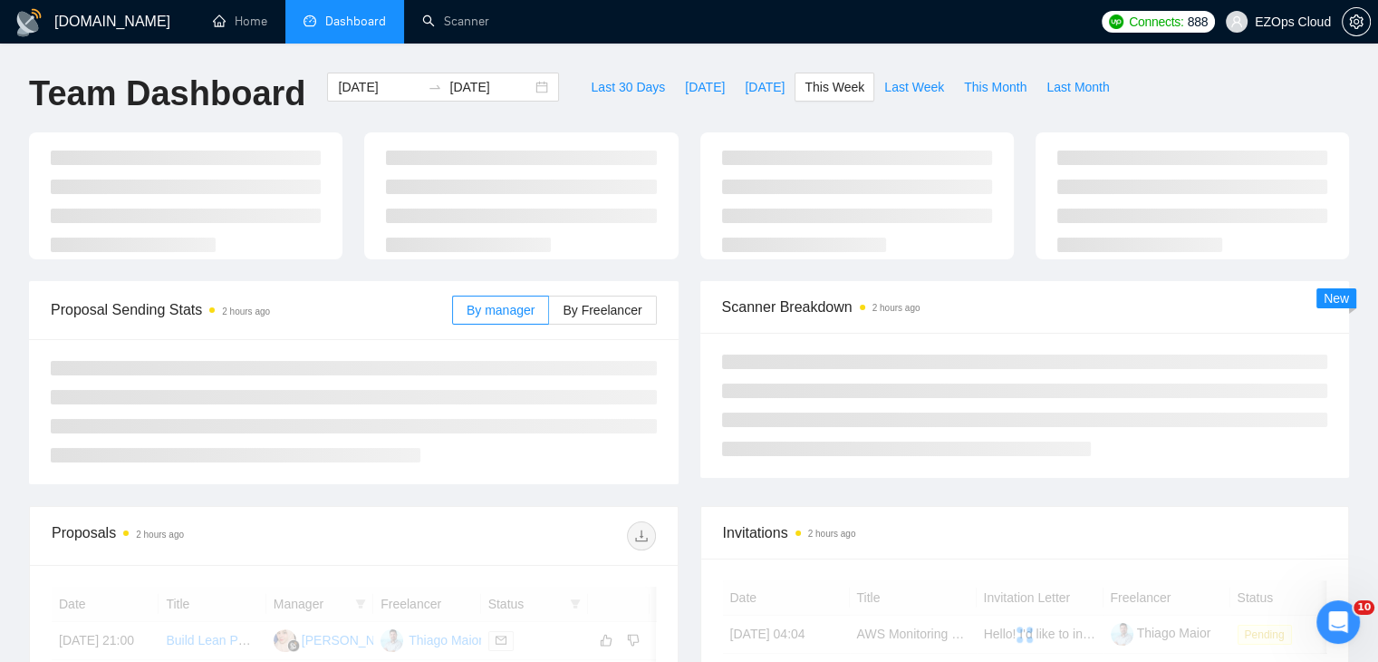
type input "[DATE]"
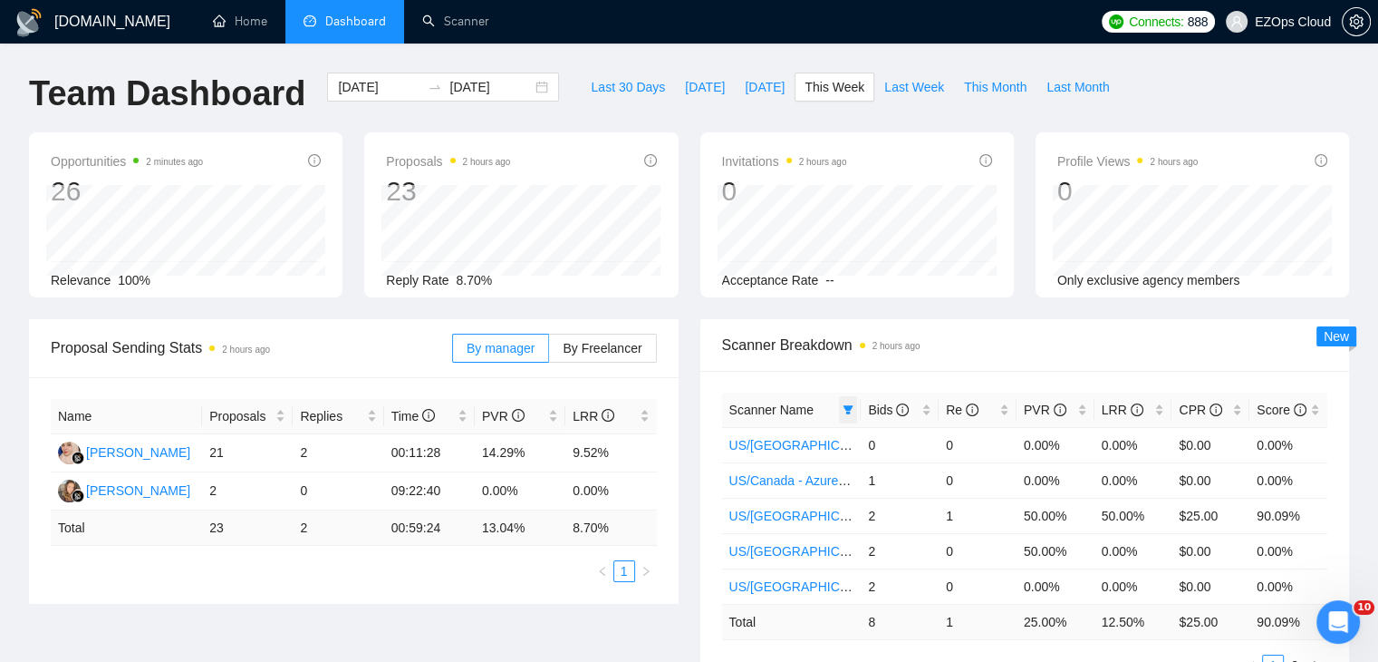
click at [848, 411] on icon "filter" at bounding box center [848, 409] width 11 height 11
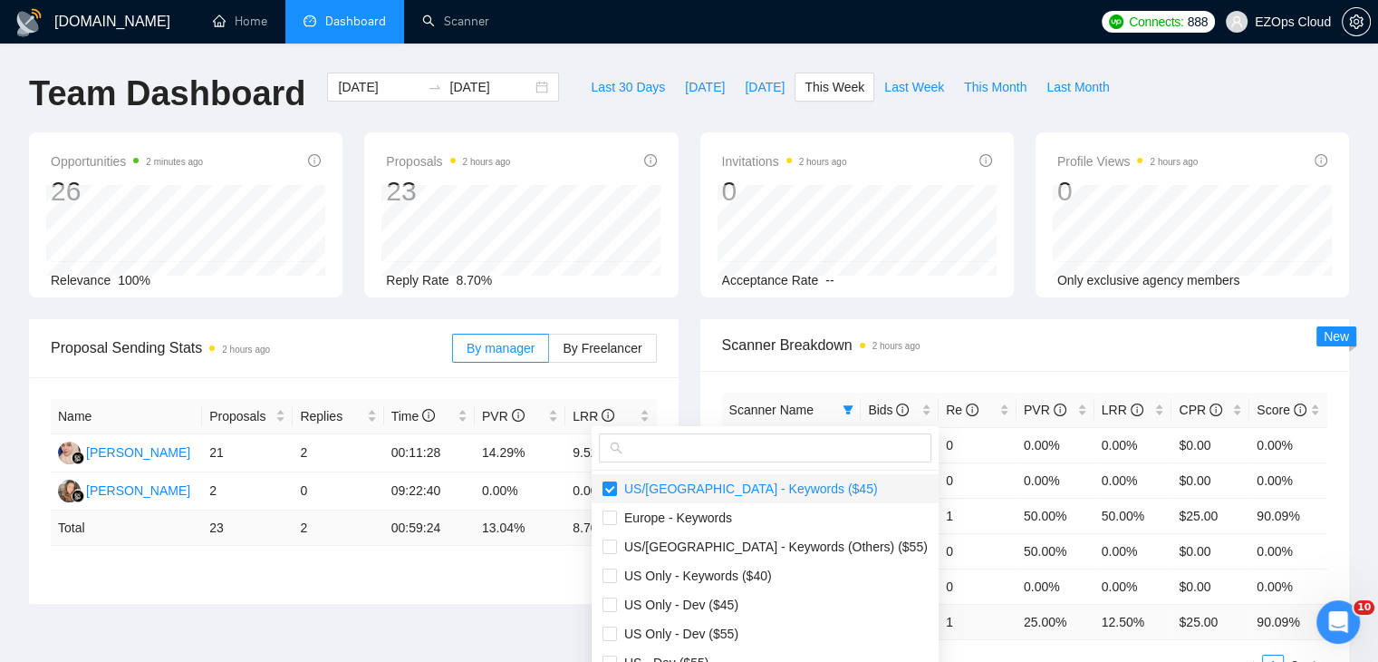
scroll to position [181, 0]
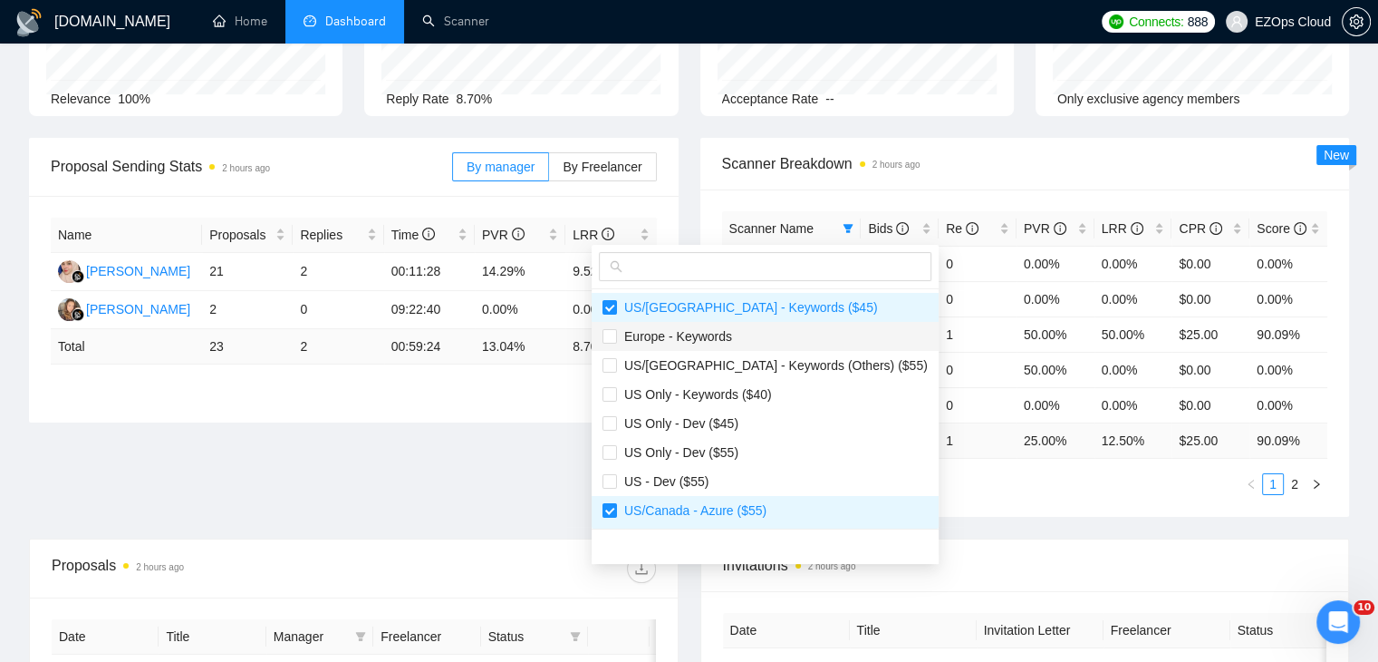
click at [716, 334] on span "Europe - Keywords" at bounding box center [674, 336] width 115 height 15
checkbox input "true"
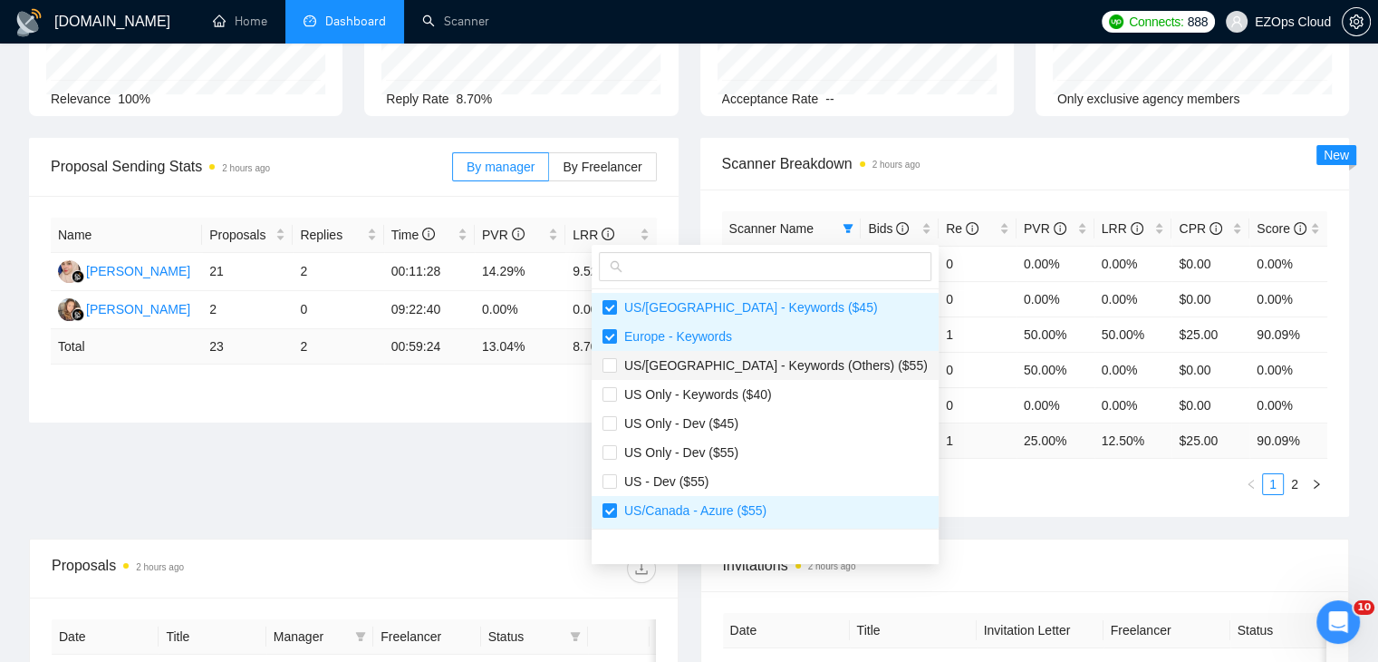
click at [739, 363] on span "US/[GEOGRAPHIC_DATA] - Keywords (Others) ($55)" at bounding box center [772, 365] width 311 height 15
checkbox input "true"
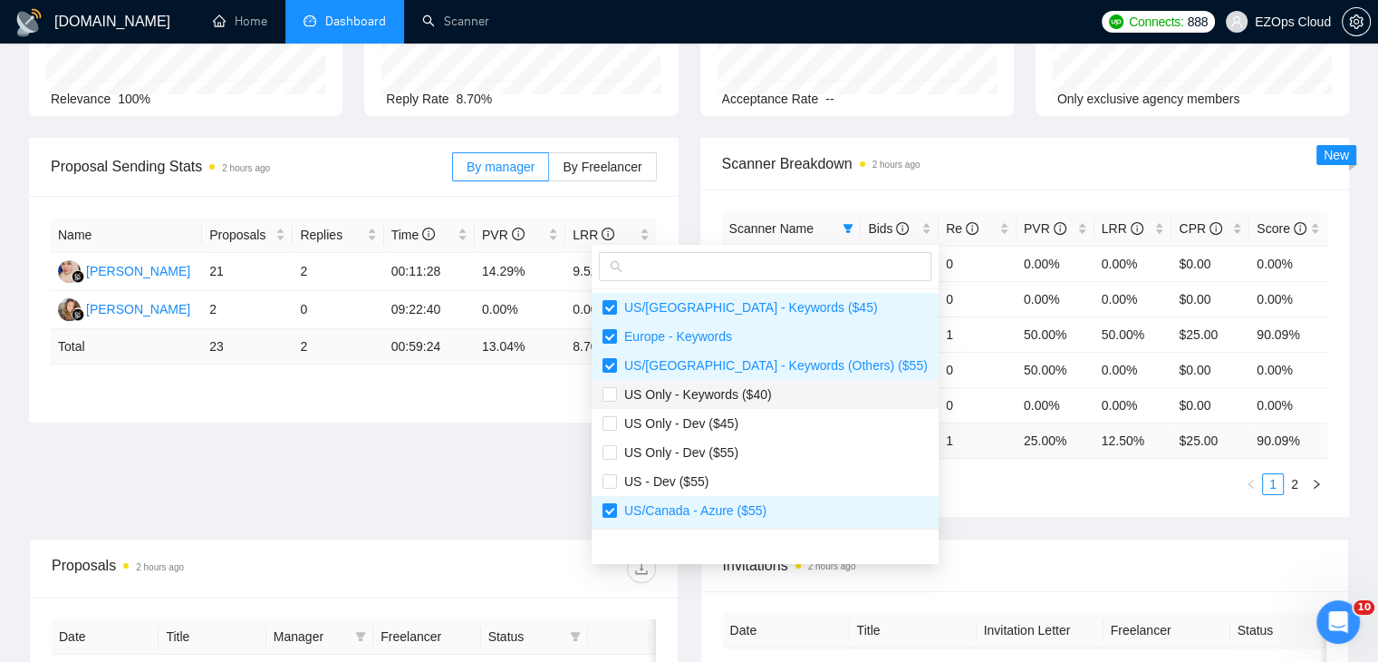
click at [740, 398] on span "US Only - Keywords ($40)" at bounding box center [694, 394] width 155 height 15
checkbox input "true"
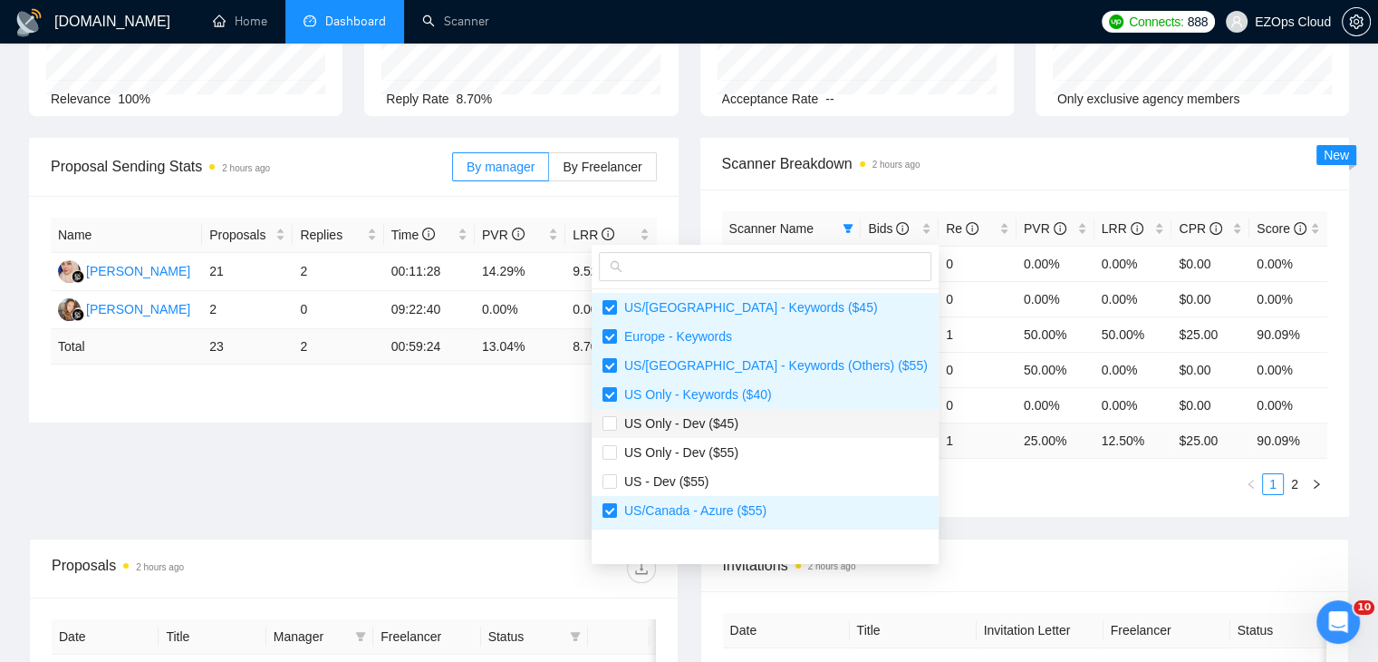
click at [749, 430] on span "US Only - Dev ($45)" at bounding box center [765, 423] width 325 height 20
checkbox input "true"
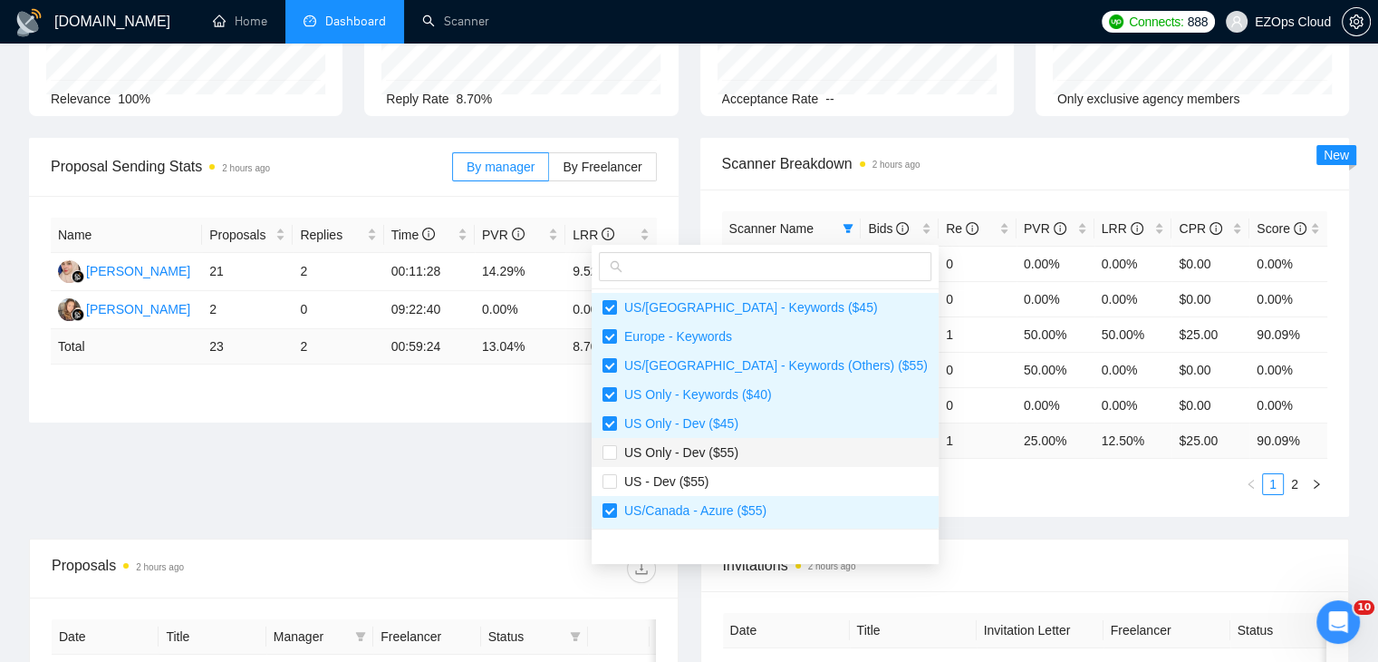
click at [754, 452] on span "US Only - Dev ($55)" at bounding box center [765, 452] width 325 height 20
checkbox input "true"
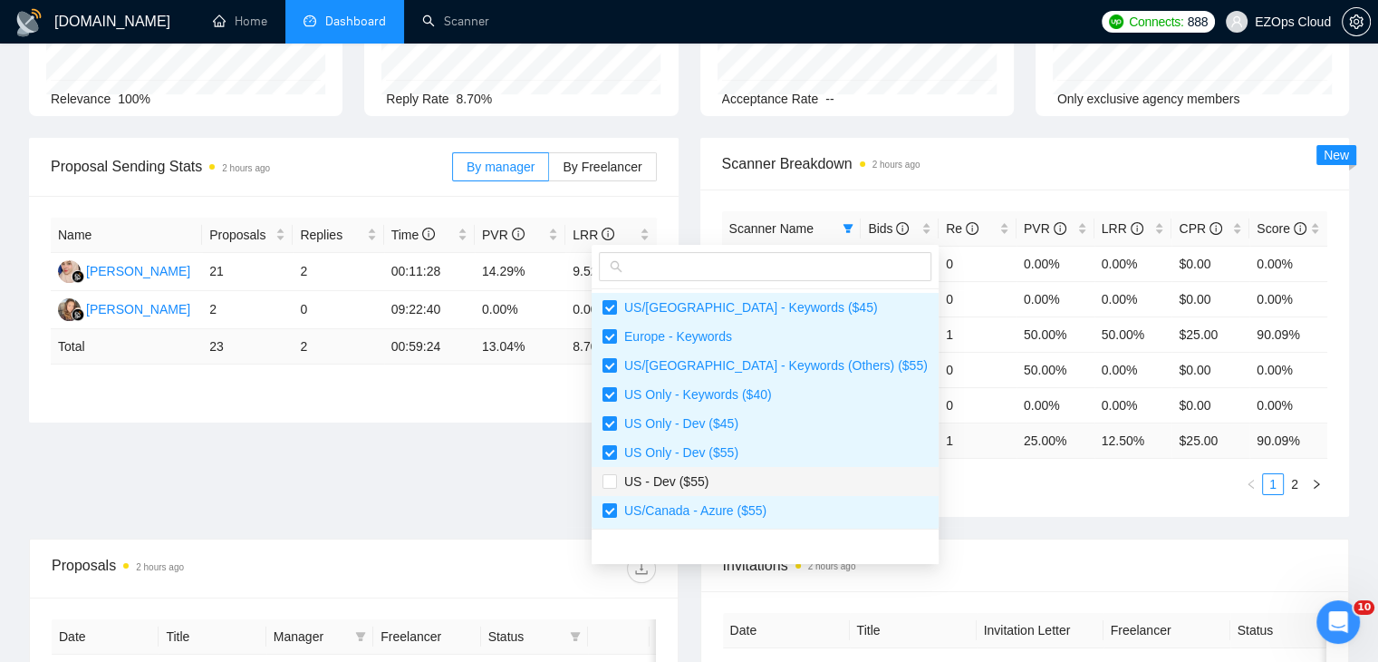
click at [758, 479] on span "US - Dev ($55)" at bounding box center [765, 481] width 325 height 20
checkbox input "true"
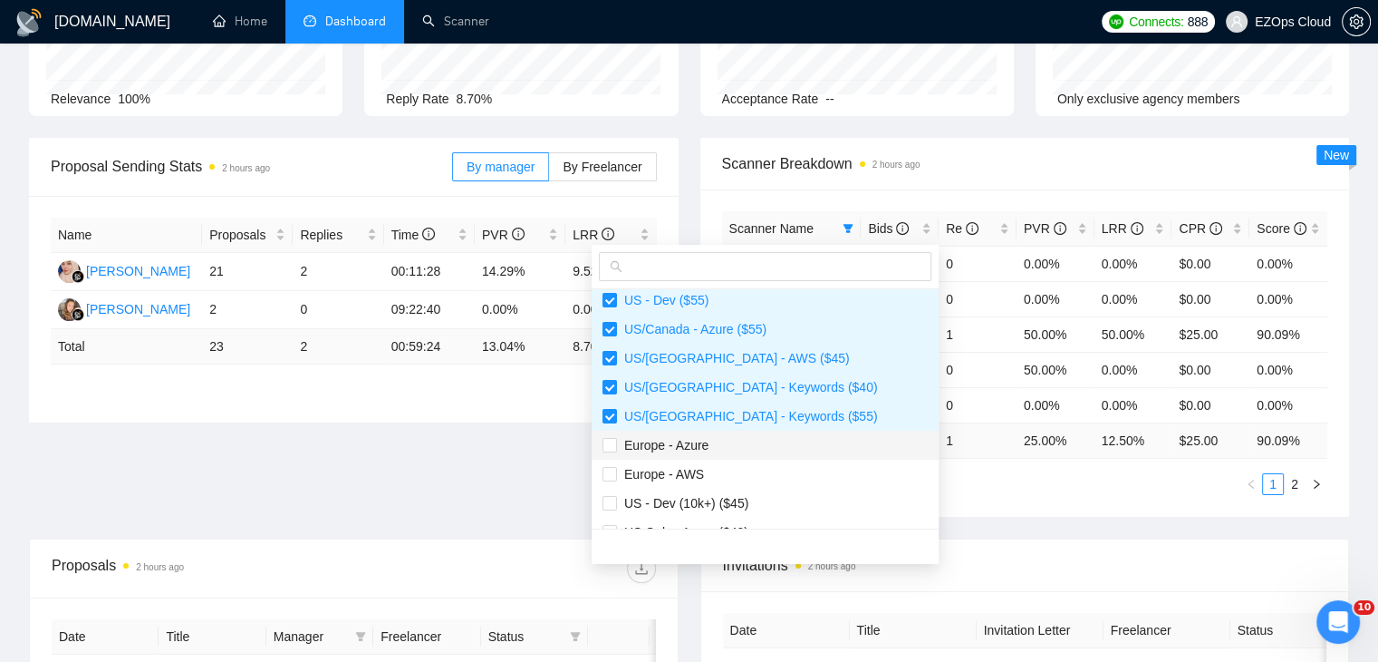
click at [738, 447] on span "Europe - Azure" at bounding box center [765, 445] width 325 height 20
checkbox input "true"
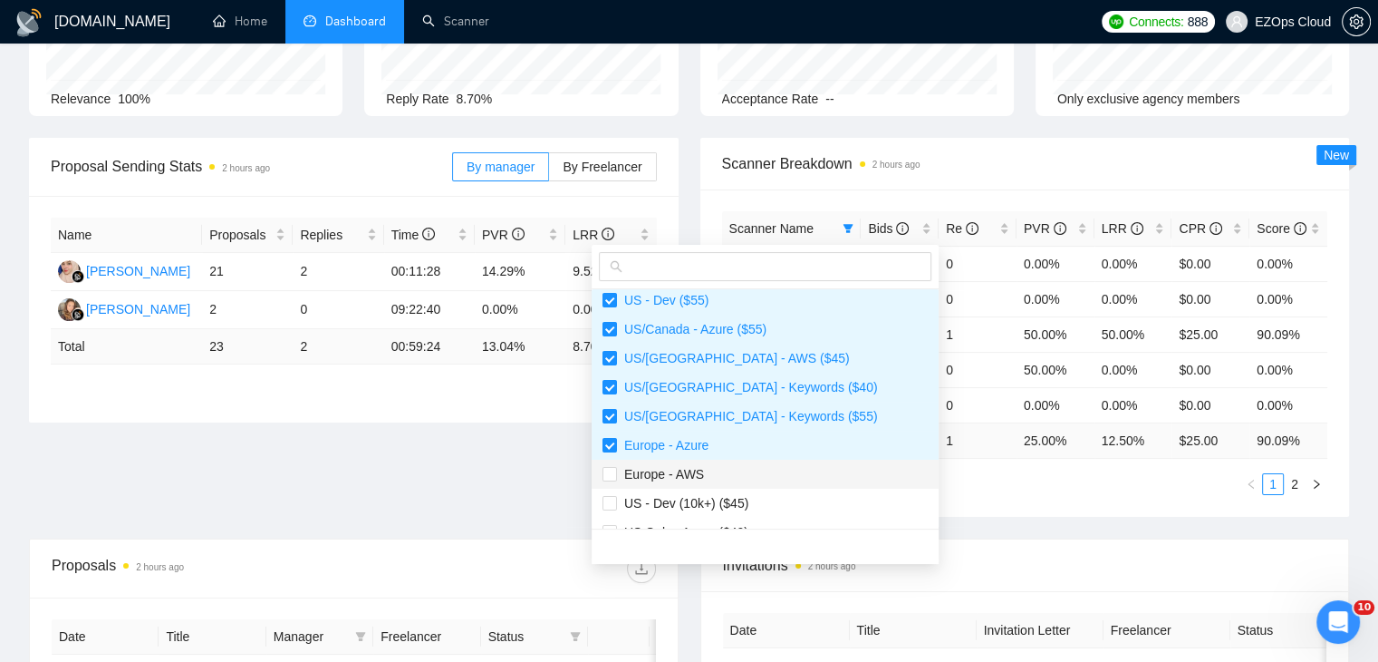
click at [730, 485] on li "Europe - AWS" at bounding box center [765, 473] width 347 height 29
checkbox input "true"
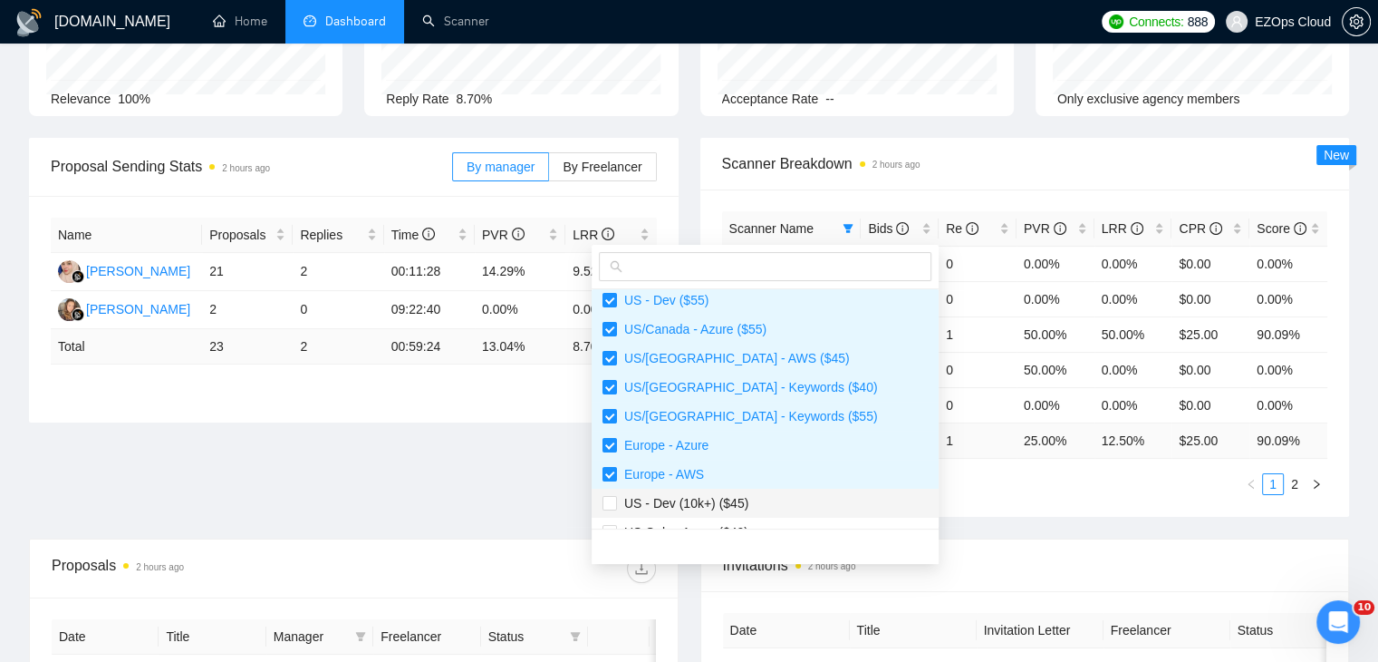
click at [739, 503] on span "US - Dev (10k+) ($45)" at bounding box center [682, 503] width 131 height 15
checkbox input "true"
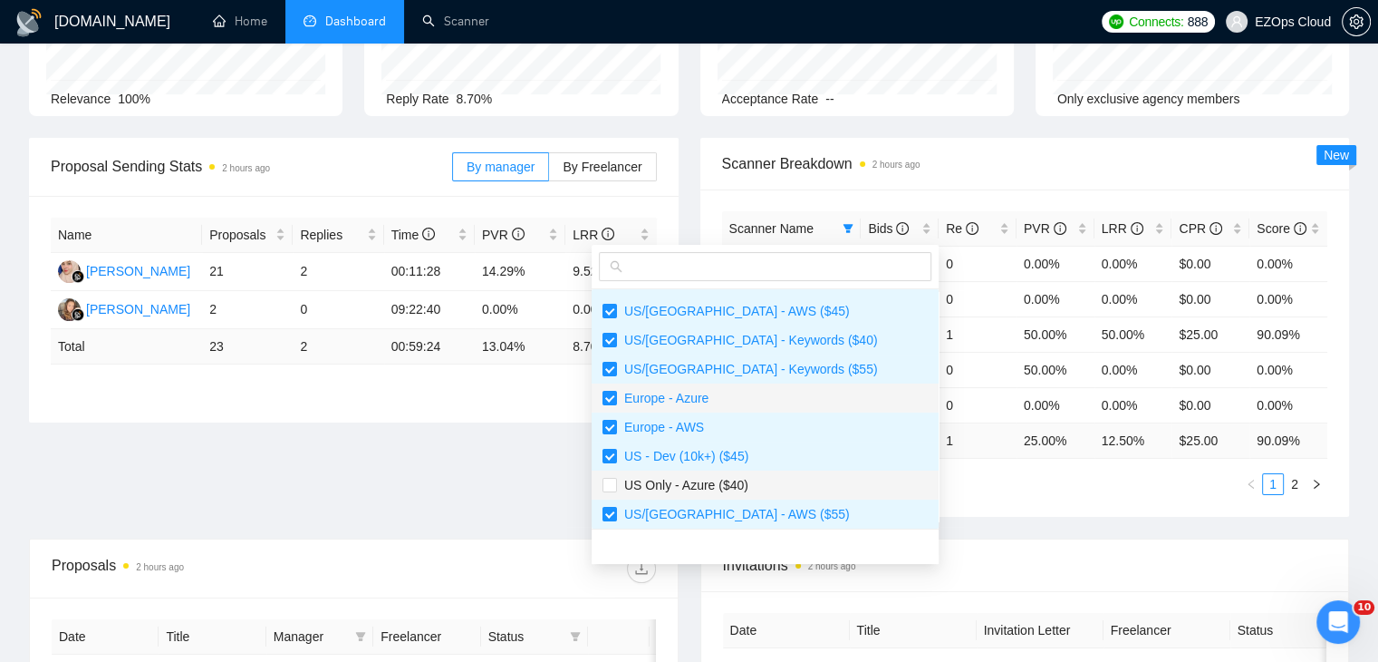
scroll to position [272, 0]
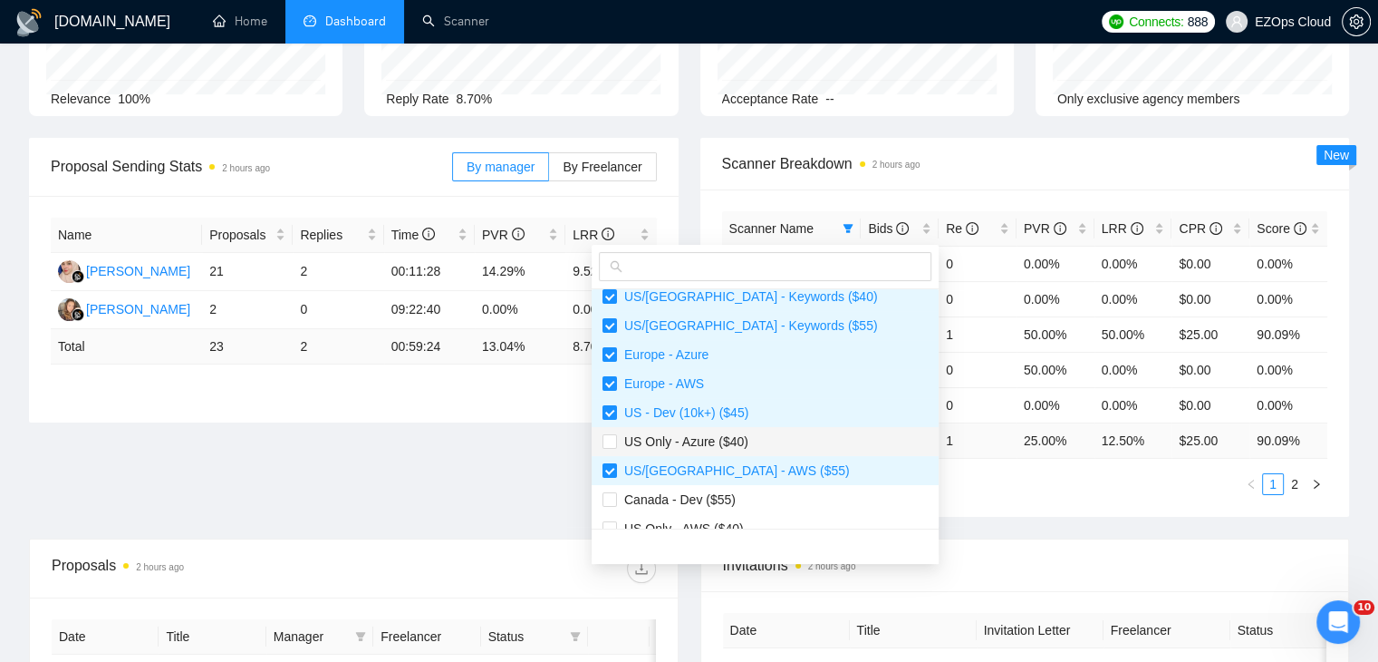
click at [726, 440] on span "US Only - Azure ($40)" at bounding box center [682, 441] width 131 height 15
checkbox input "true"
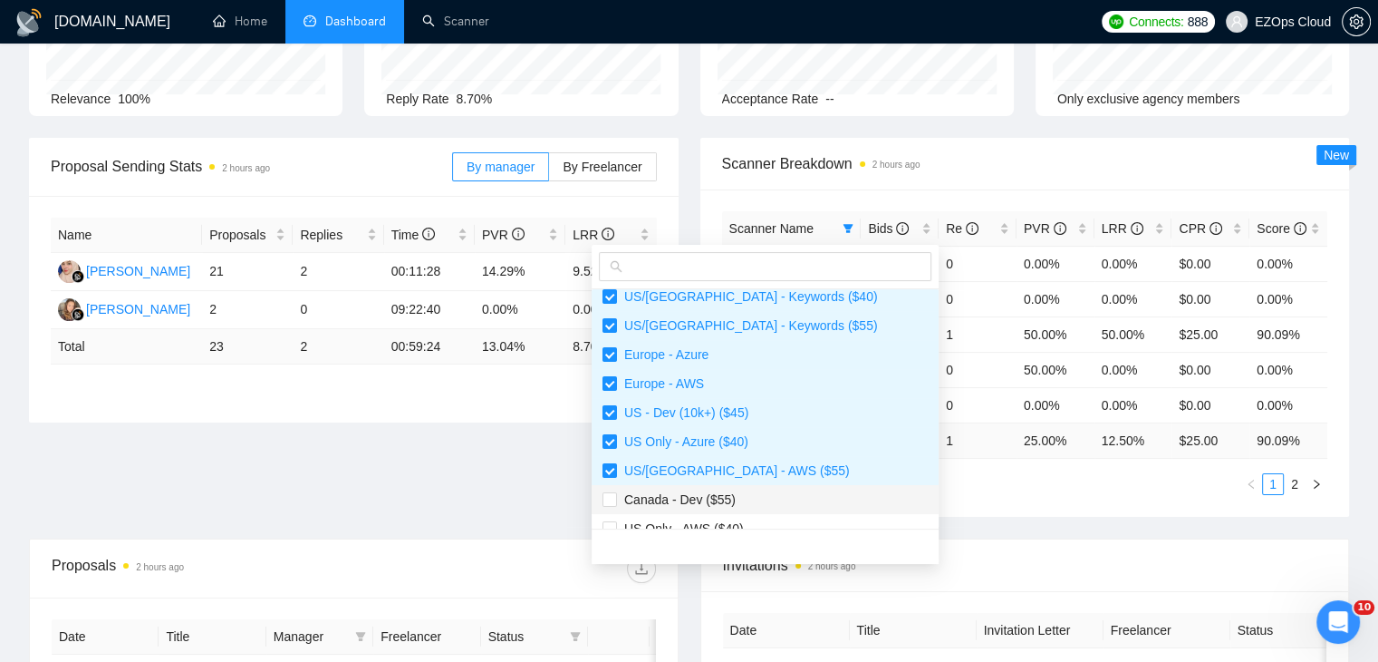
click at [739, 499] on span "Canada - Dev ($55)" at bounding box center [765, 499] width 325 height 20
checkbox input "true"
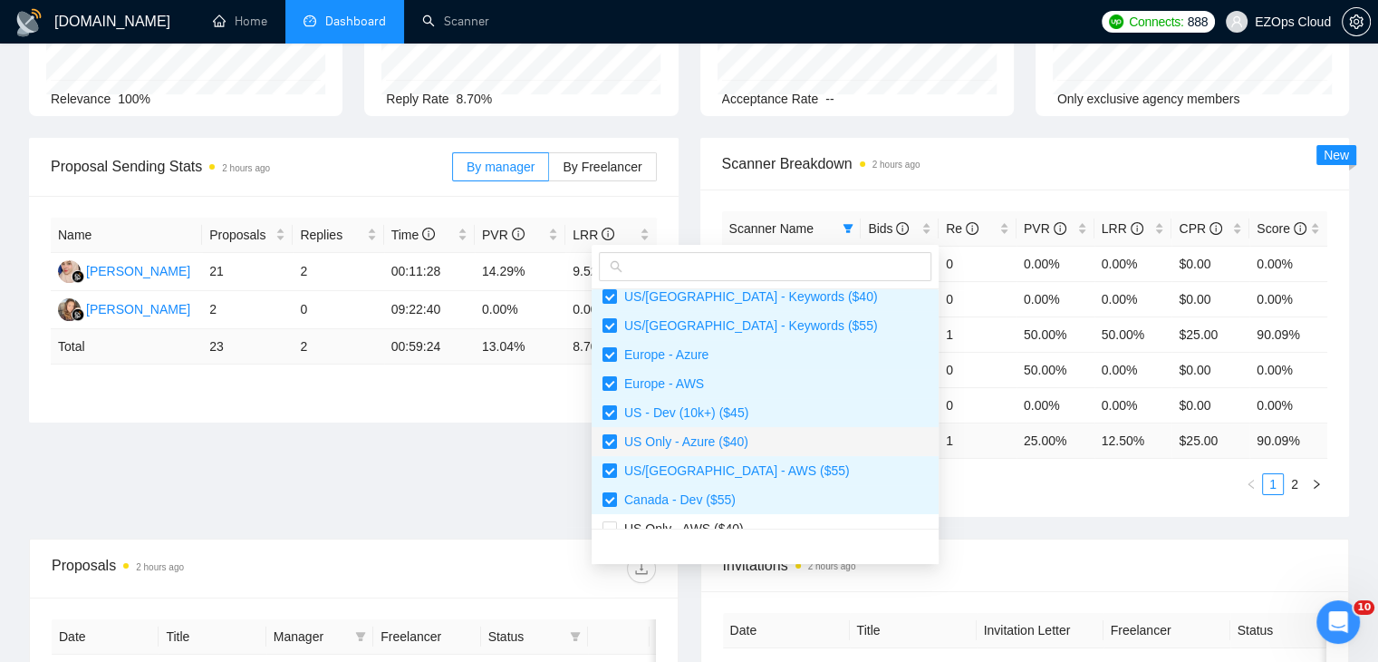
scroll to position [290, 0]
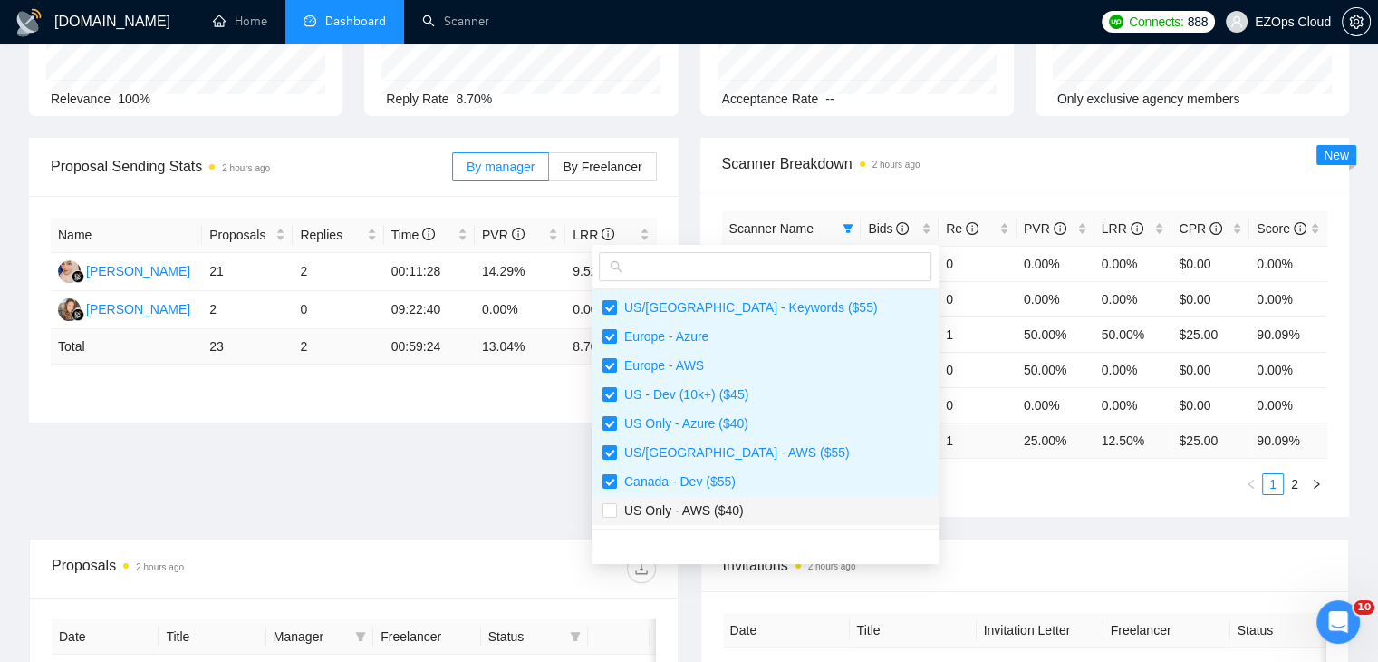
click at [748, 508] on span "US Only - AWS ($40)" at bounding box center [765, 510] width 325 height 20
checkbox input "true"
click at [868, 504] on div "Scanner Name Bids Re PVR LRR CPR Score [GEOGRAPHIC_DATA]/[GEOGRAPHIC_DATA] - Ke…" at bounding box center [1026, 352] width 650 height 327
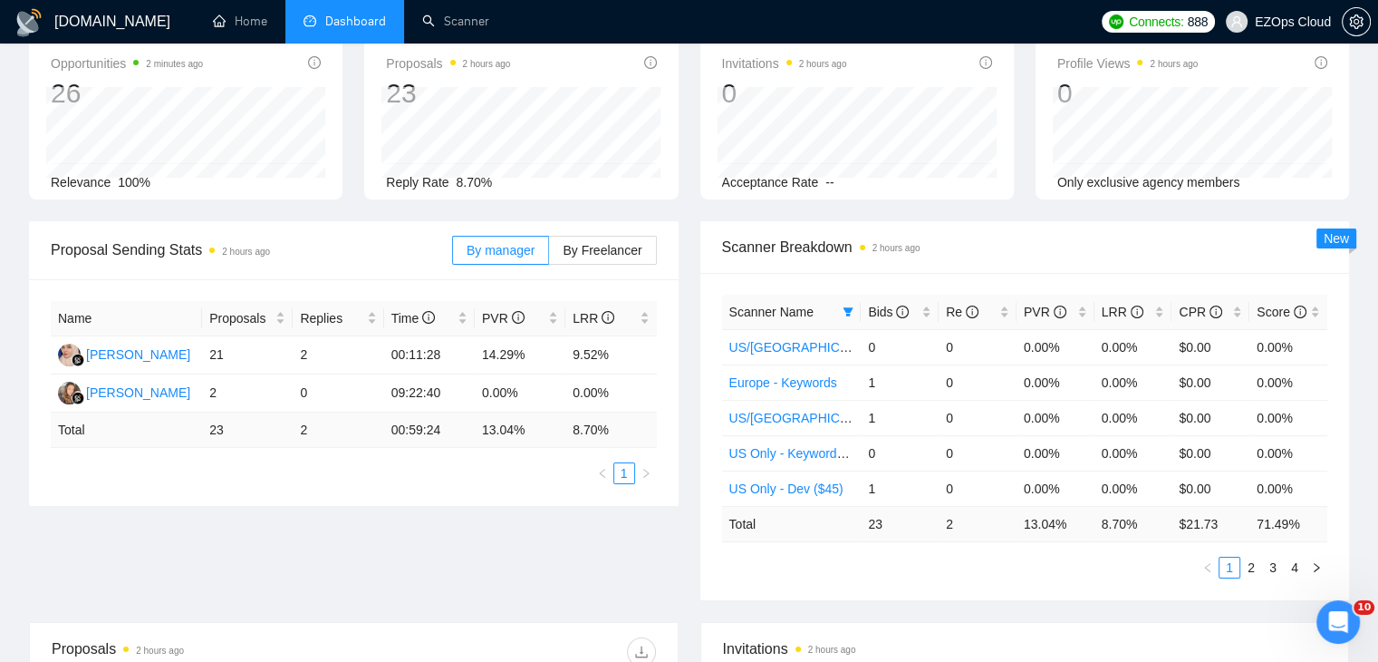
scroll to position [0, 0]
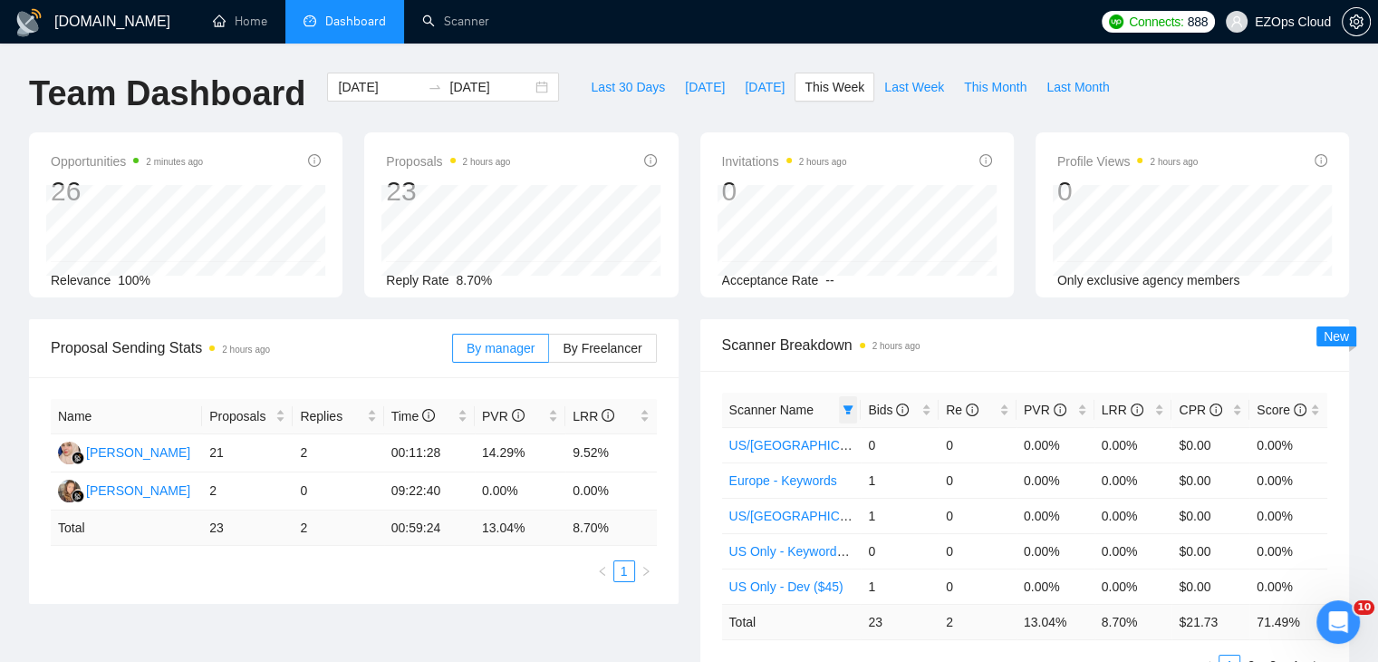
click at [844, 404] on icon "filter" at bounding box center [848, 409] width 11 height 11
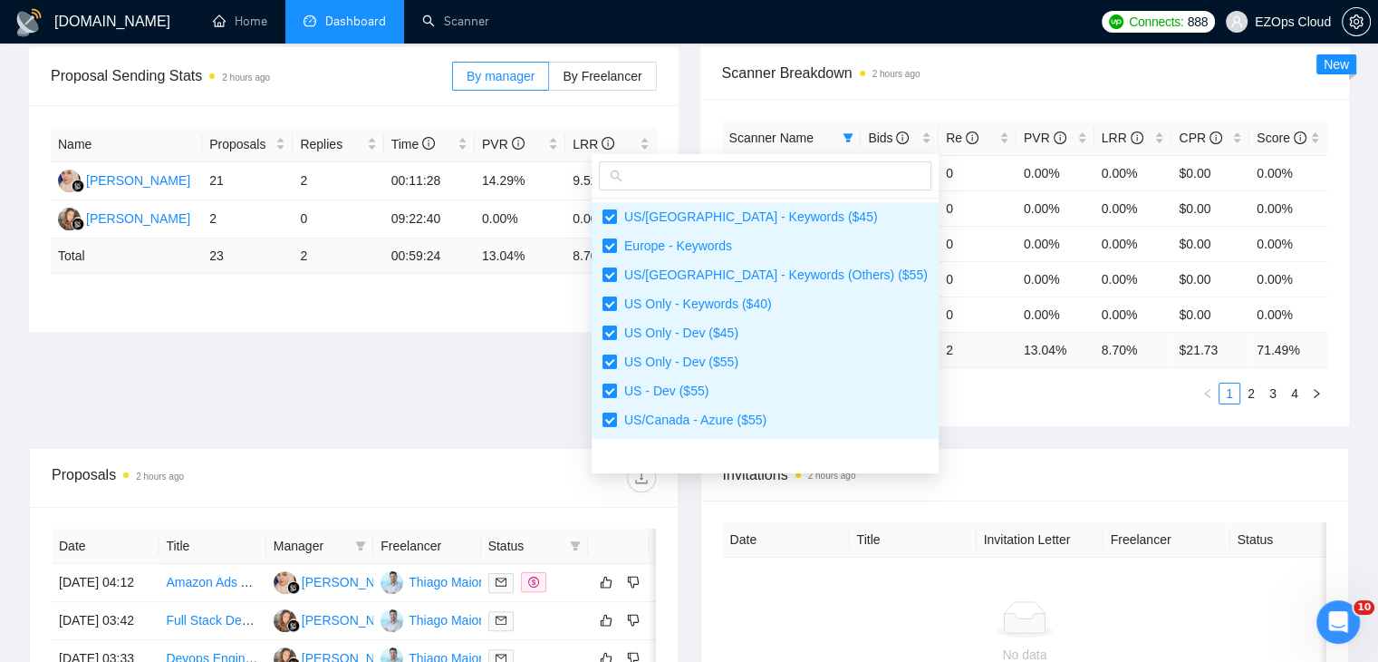
click at [953, 429] on div "Proposal Sending Stats 2 hours ago By manager By Freelancer Name Proposals Repl…" at bounding box center [689, 247] width 1342 height 401
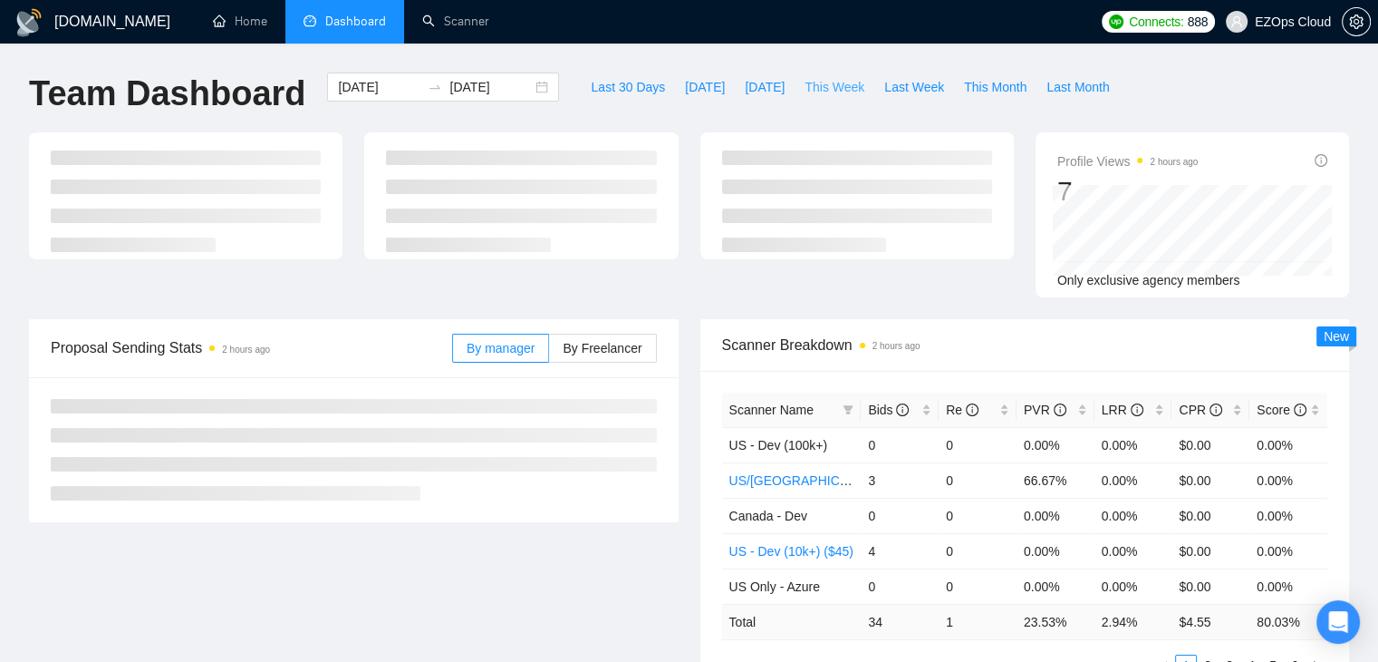
click at [820, 97] on button "This Week" at bounding box center [835, 87] width 80 height 29
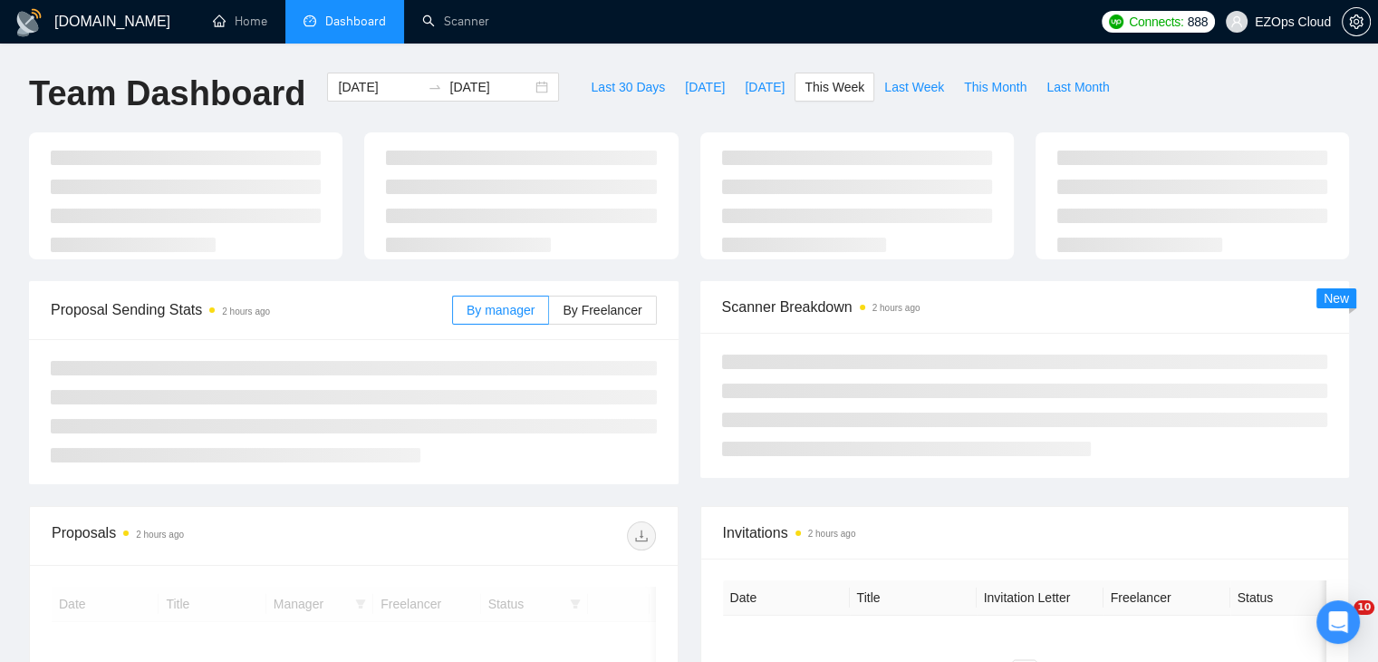
type input "[DATE]"
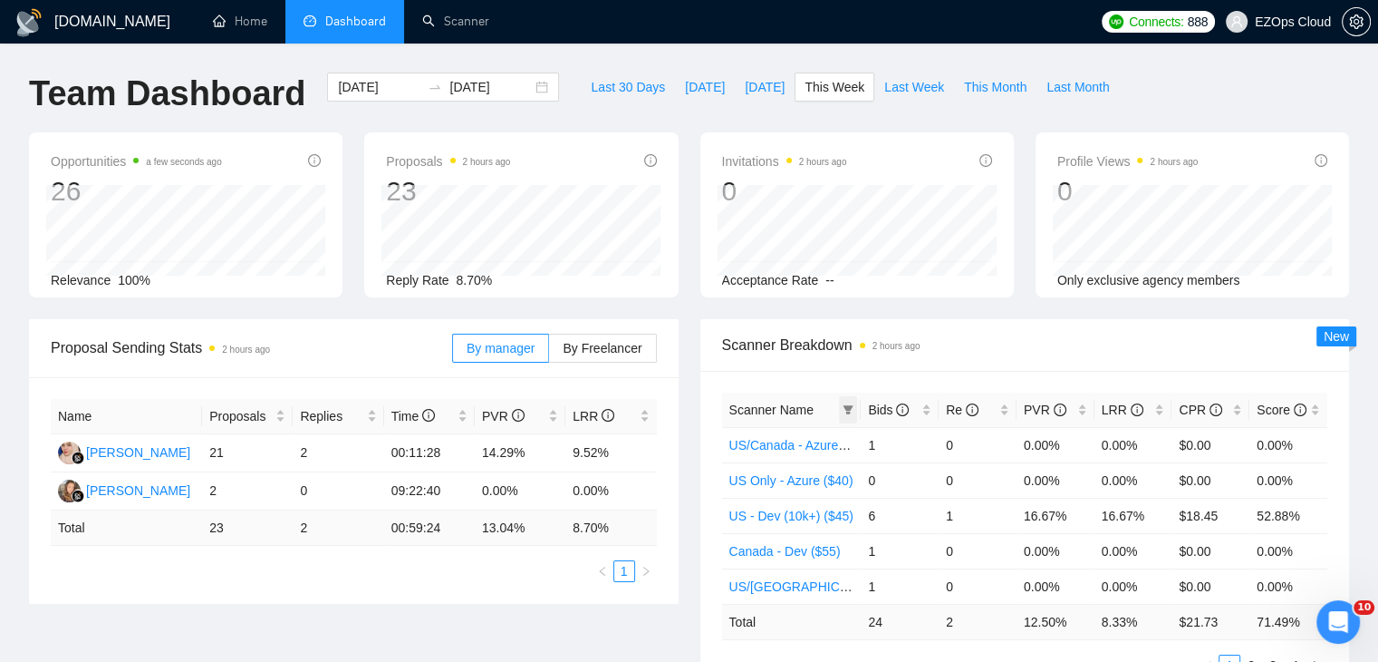
click at [847, 401] on span at bounding box center [848, 409] width 18 height 27
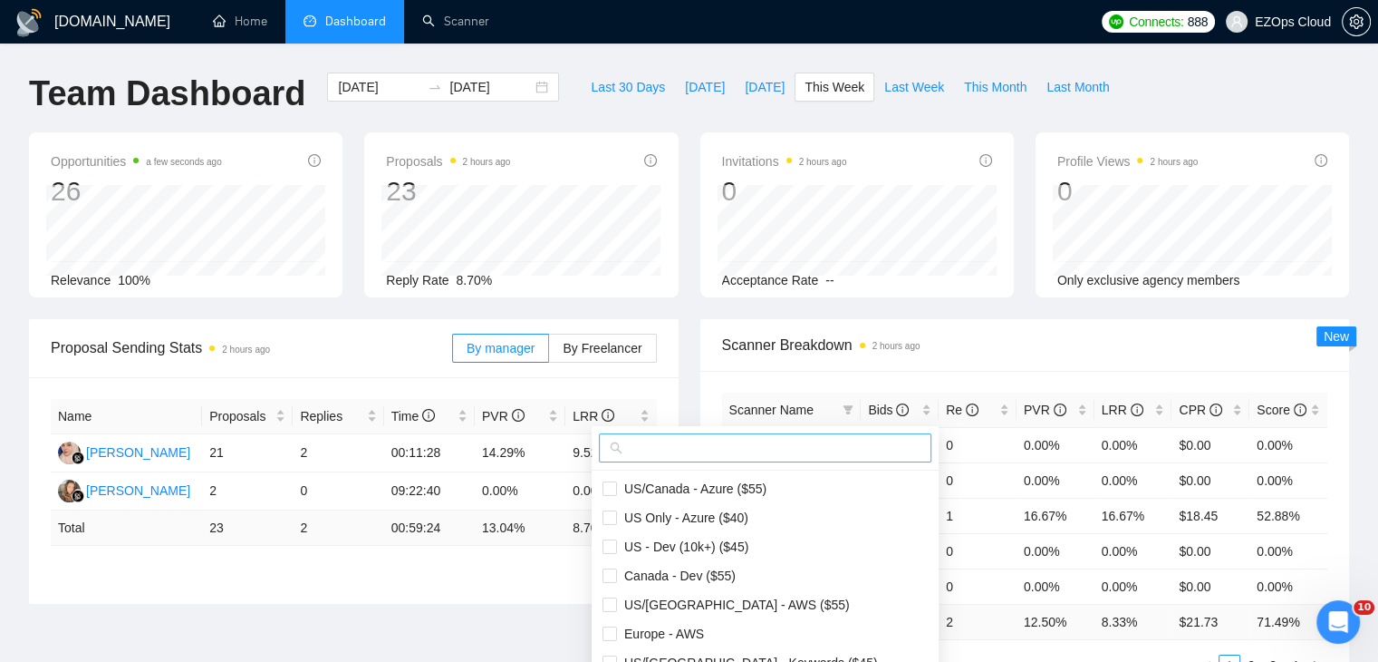
click at [728, 454] on input "text" at bounding box center [773, 448] width 295 height 20
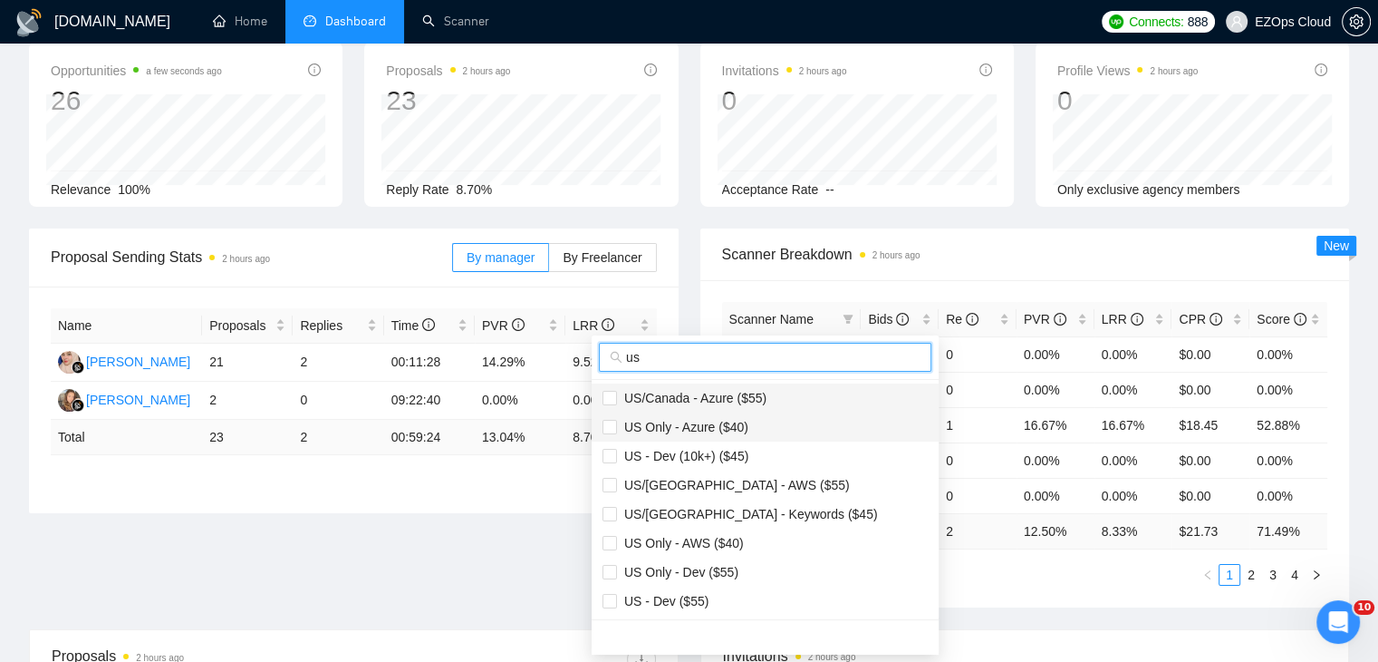
type input "us"
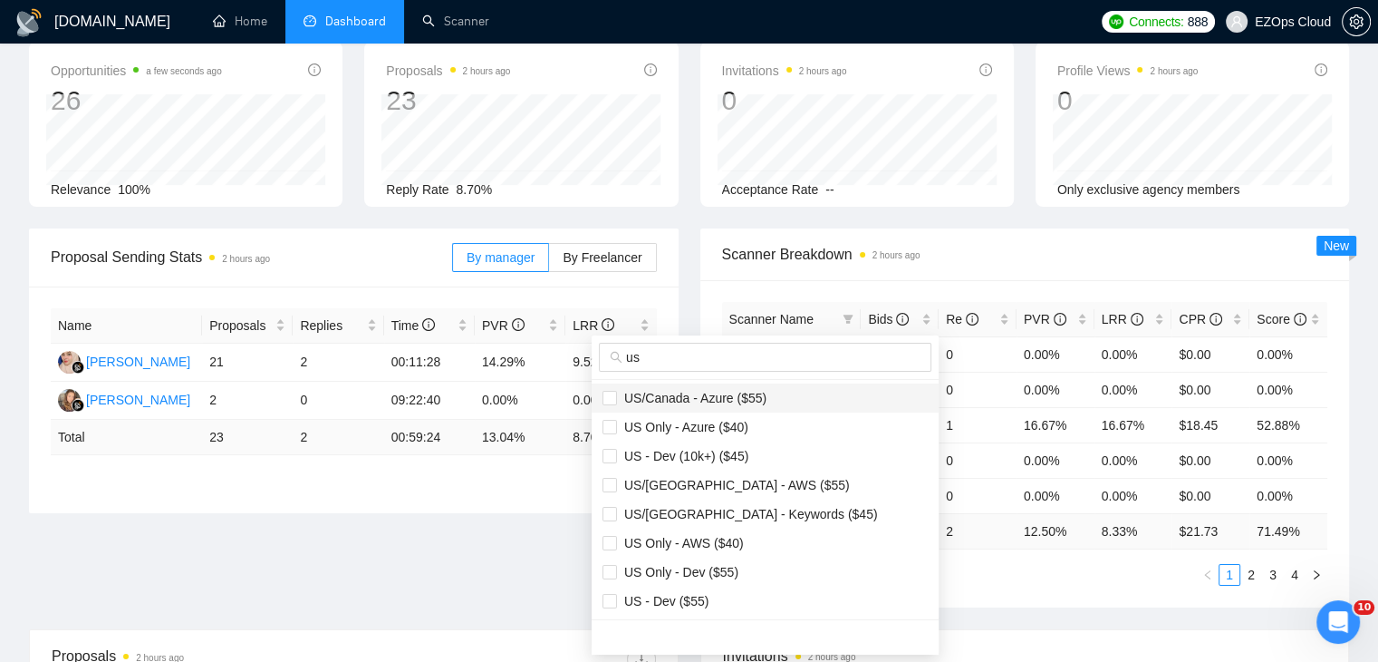
click at [725, 396] on span "US/Canada - Azure ($55)" at bounding box center [692, 398] width 150 height 15
checkbox input "true"
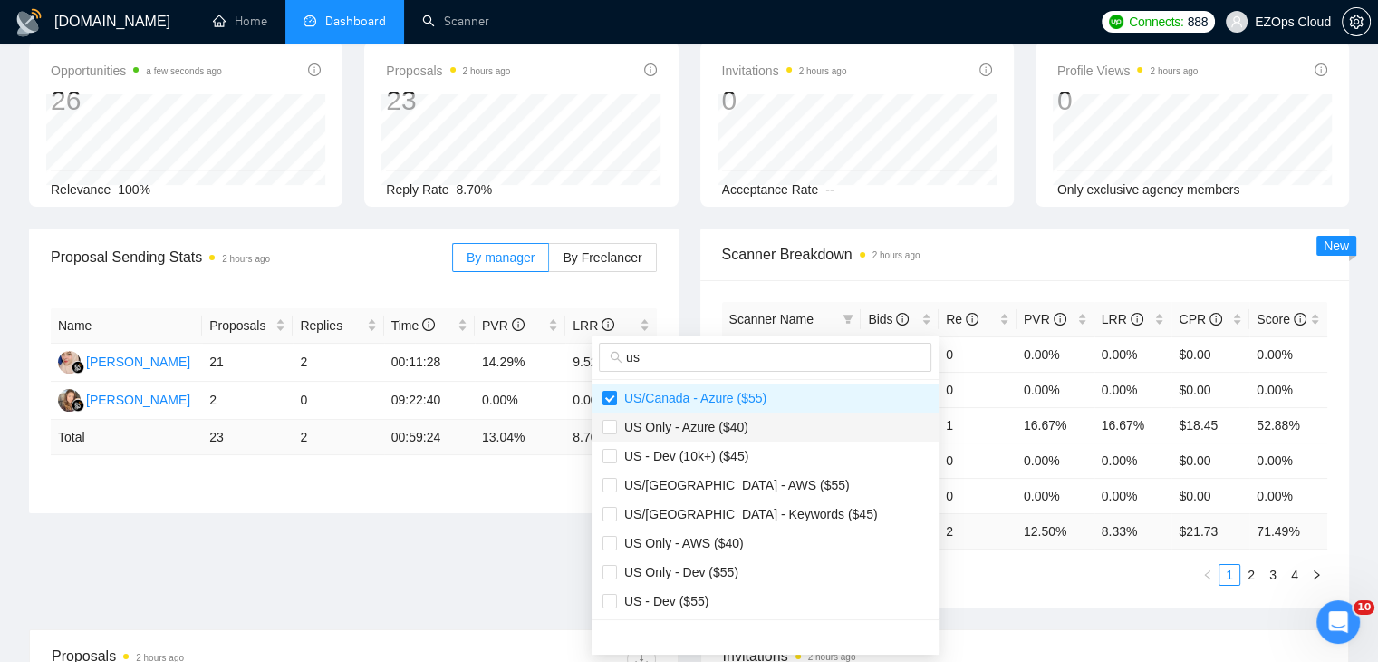
click at [734, 420] on span "US Only - Azure ($40)" at bounding box center [682, 427] width 131 height 15
checkbox input "true"
click at [751, 485] on span "US/[GEOGRAPHIC_DATA] - AWS ($55)" at bounding box center [733, 485] width 233 height 15
checkbox input "true"
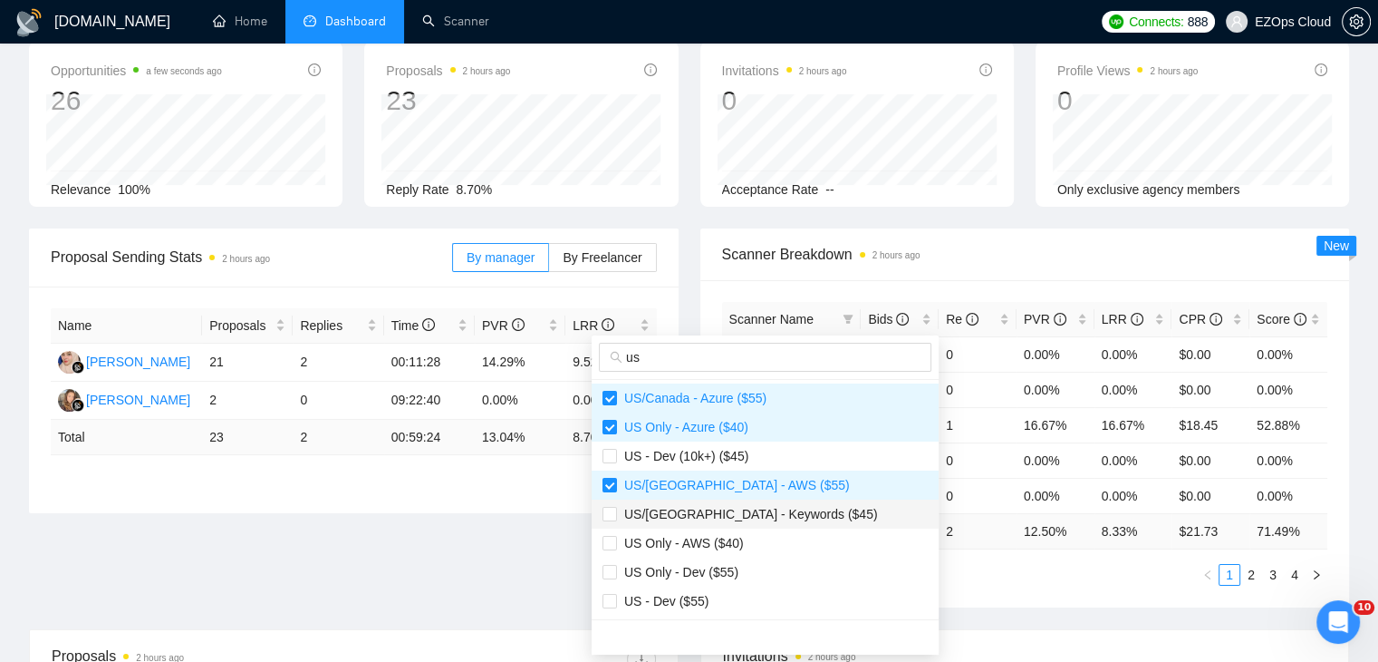
click at [759, 520] on span "US/[GEOGRAPHIC_DATA] - Keywords ($45)" at bounding box center [747, 514] width 261 height 15
checkbox input "true"
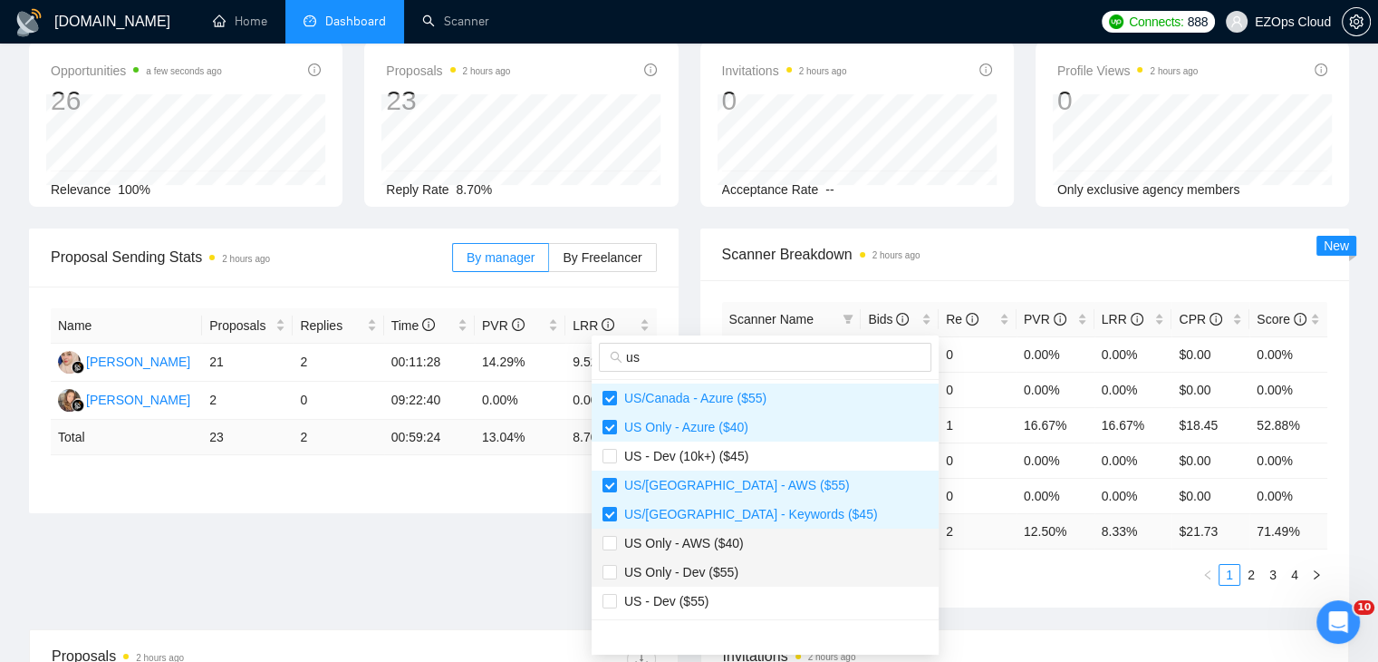
click at [709, 546] on span "US Only - AWS ($40)" at bounding box center [680, 543] width 127 height 15
checkbox input "true"
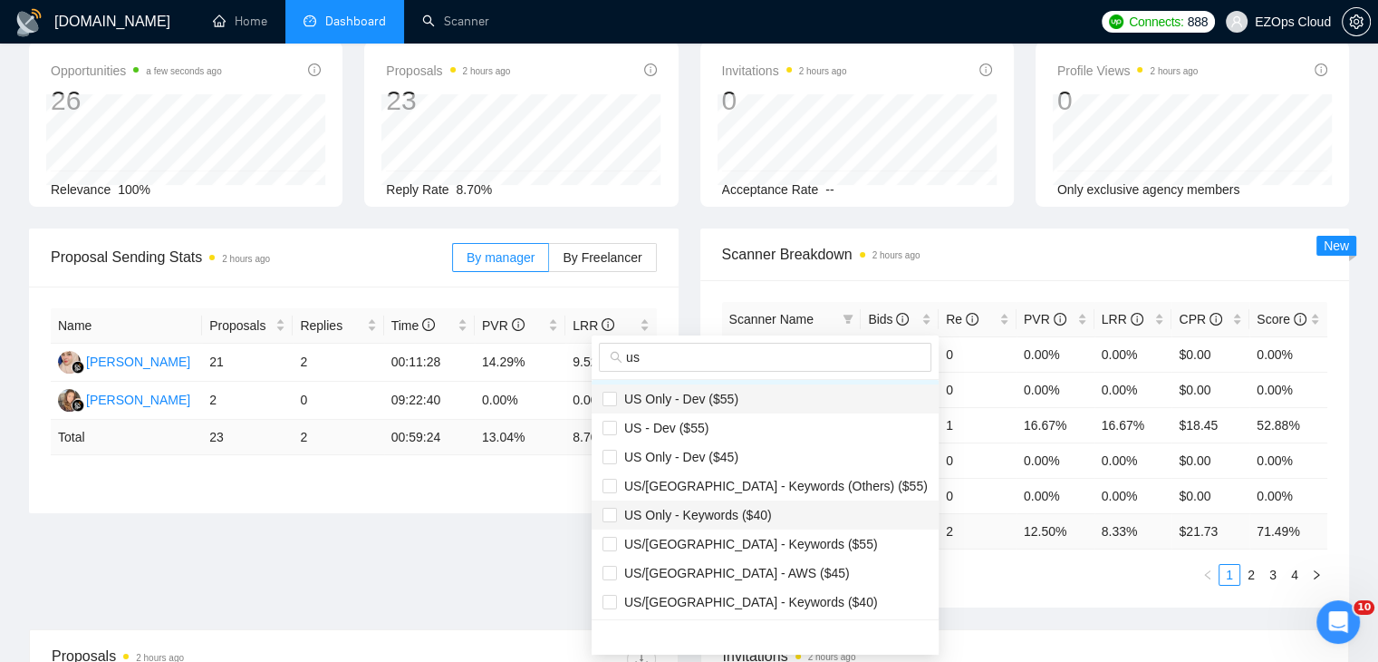
scroll to position [174, 0]
click at [734, 508] on span "US Only - Keywords ($40)" at bounding box center [694, 514] width 155 height 15
checkbox input "true"
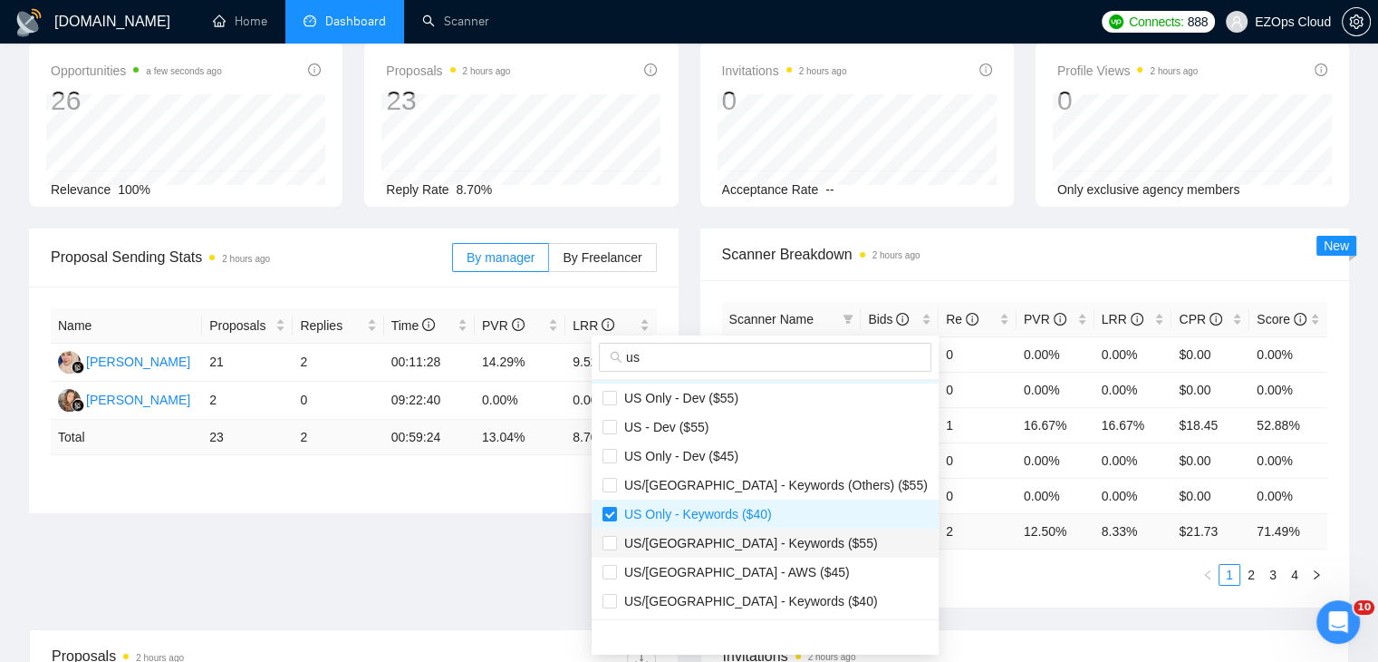
click at [750, 543] on span "US/[GEOGRAPHIC_DATA] - Keywords ($55)" at bounding box center [747, 543] width 261 height 15
checkbox input "true"
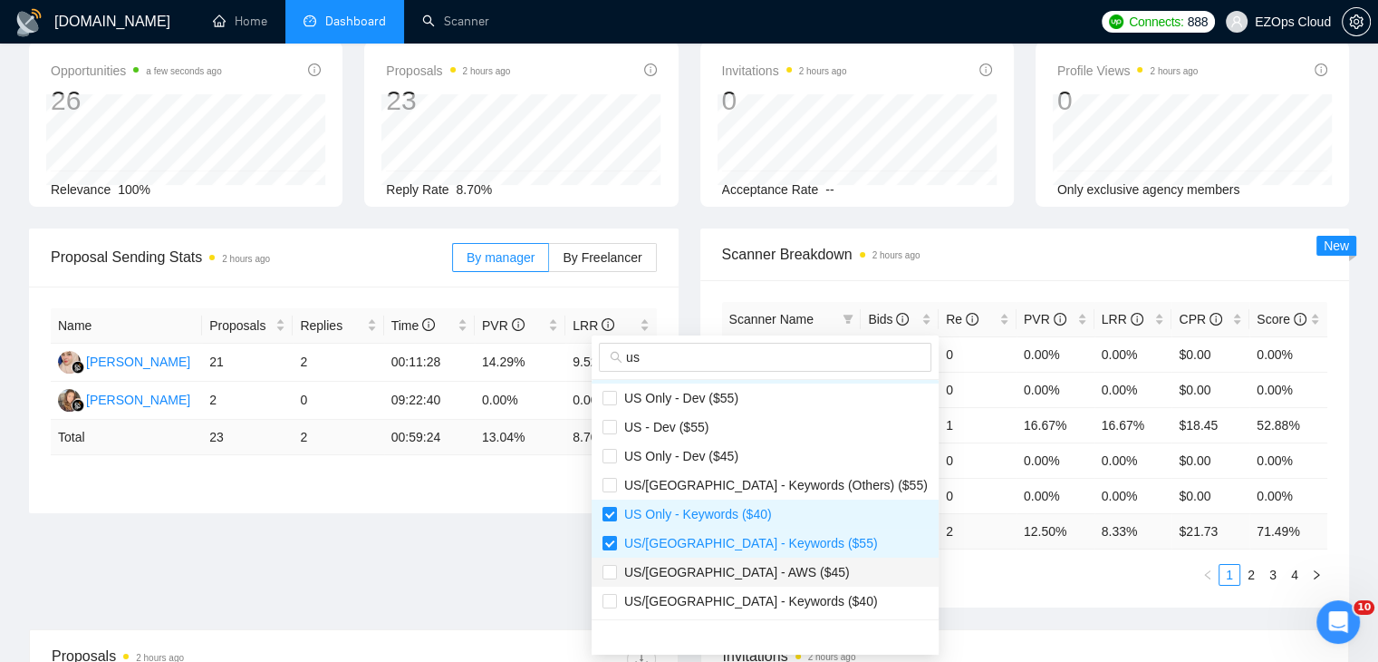
click at [751, 585] on li "US/[GEOGRAPHIC_DATA] - AWS ($45)" at bounding box center [765, 571] width 347 height 29
checkbox input "true"
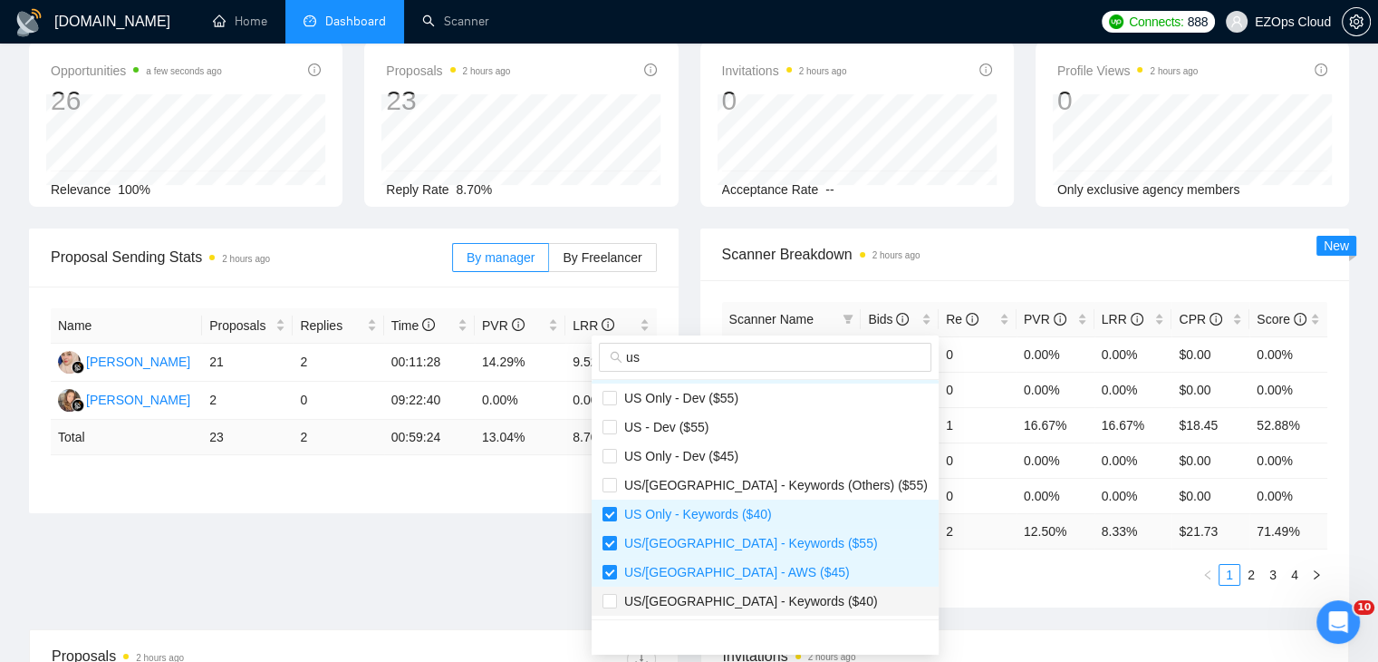
click at [764, 603] on span "US/[GEOGRAPHIC_DATA] - Keywords ($40)" at bounding box center [747, 601] width 261 height 15
checkbox input "true"
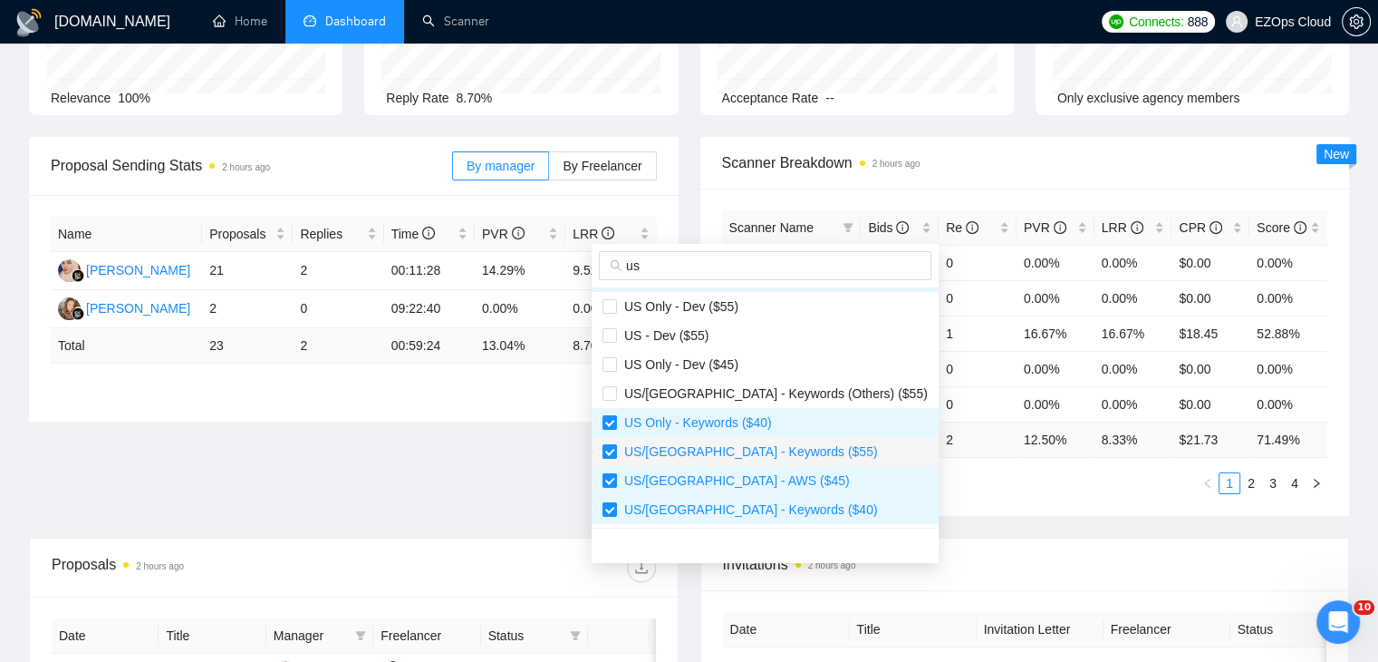
scroll to position [272, 0]
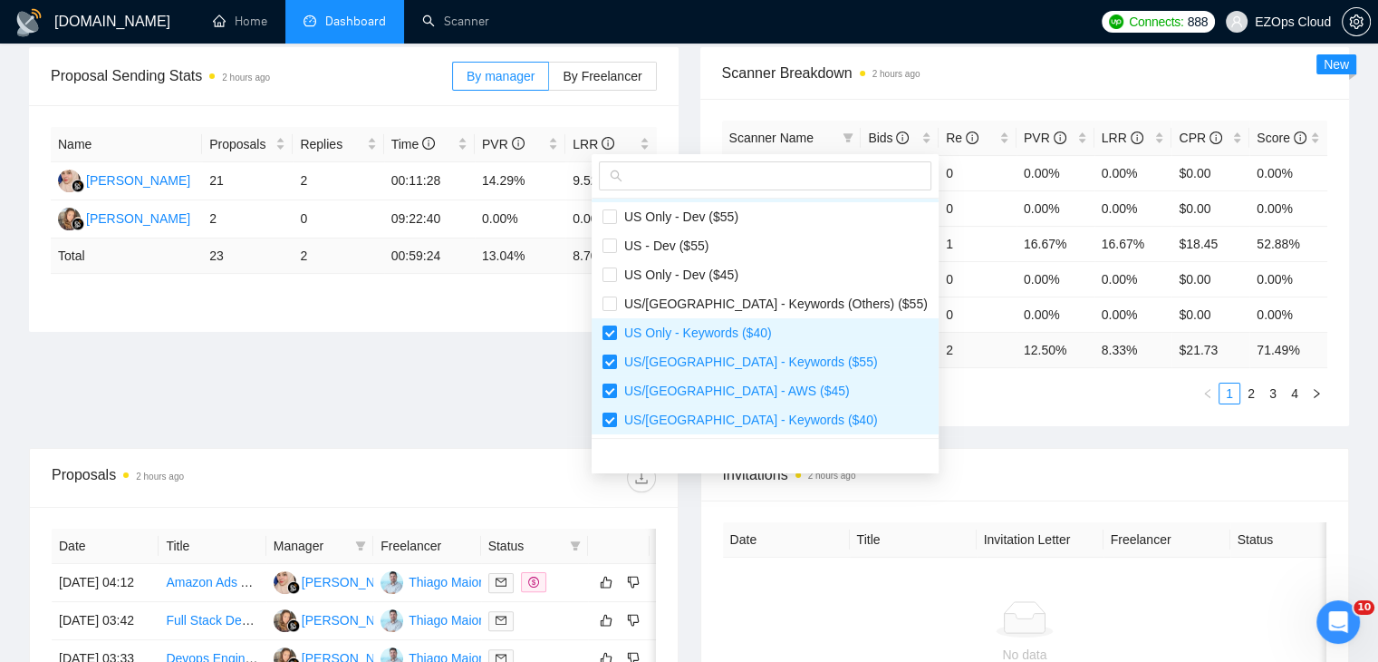
click at [930, 415] on div "Scanner Name Bids Re PVR LRR CPR Score US/Canada - Azure ($55) 1 0 0.00% 0.00% …" at bounding box center [1026, 262] width 650 height 327
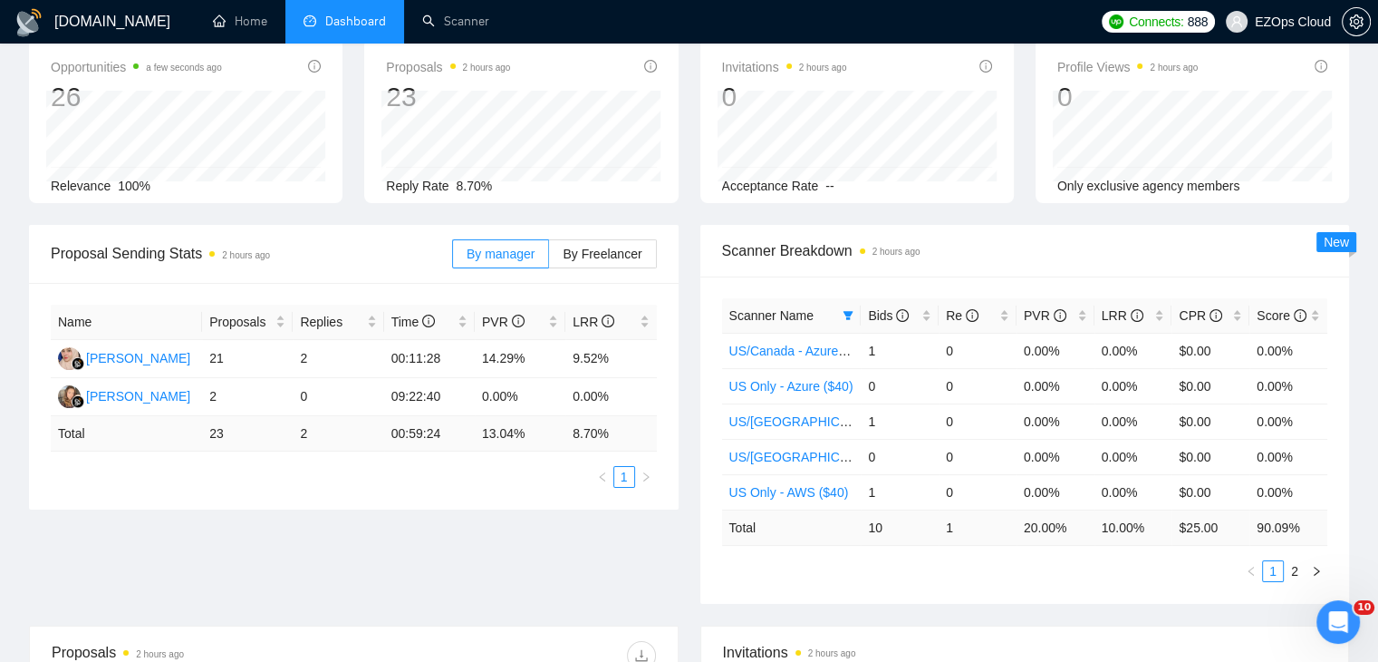
scroll to position [91, 0]
